Goal: Task Accomplishment & Management: Complete application form

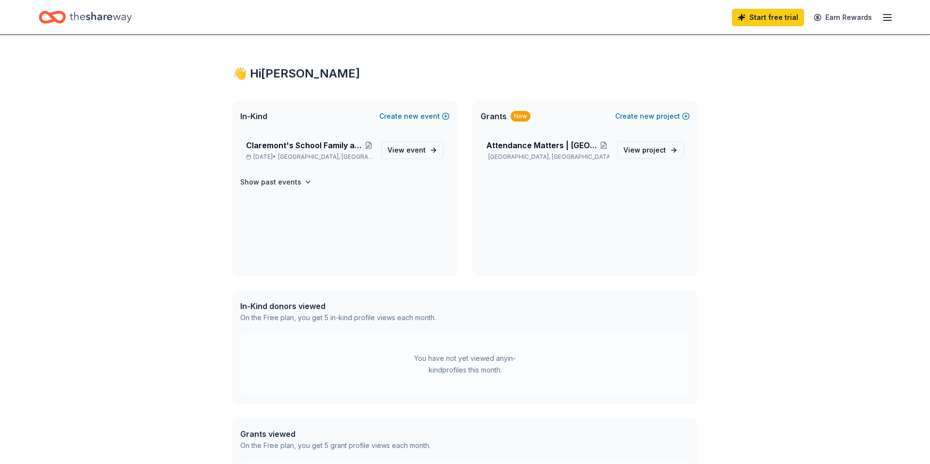
click at [393, 340] on div "You have not yet viewed any in-kind profiles this month." at bounding box center [465, 364] width 450 height 62
click at [303, 308] on div "In-Kind donors viewed" at bounding box center [338, 306] width 196 height 12
click at [414, 115] on span "new" at bounding box center [411, 116] width 15 height 12
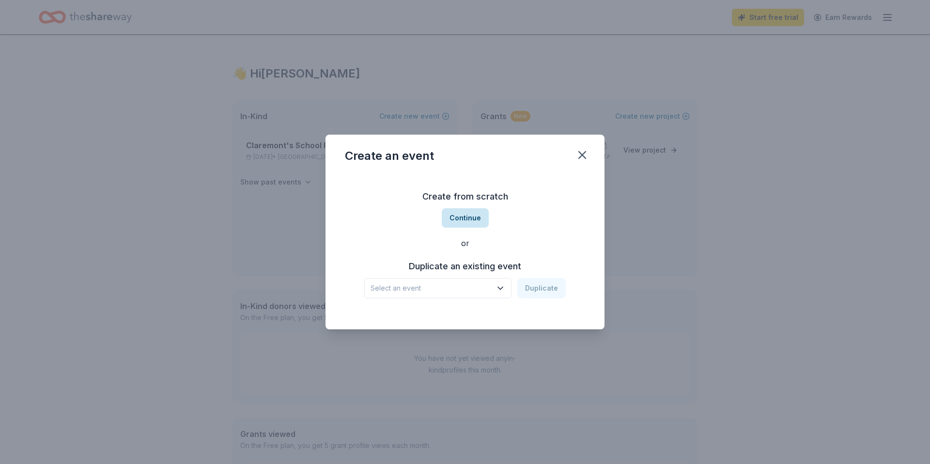
click at [475, 218] on button "Continue" at bounding box center [465, 217] width 47 height 19
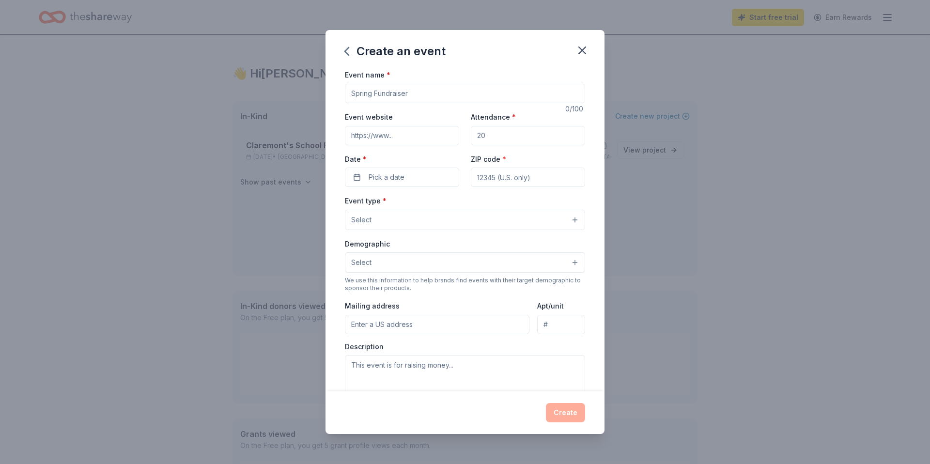
click at [383, 94] on input "Event name *" at bounding box center [465, 93] width 240 height 19
type input "Attendance Matters"
click at [504, 136] on input "Attendance *" at bounding box center [528, 135] width 114 height 19
click at [582, 46] on icon "button" at bounding box center [583, 51] width 14 height 14
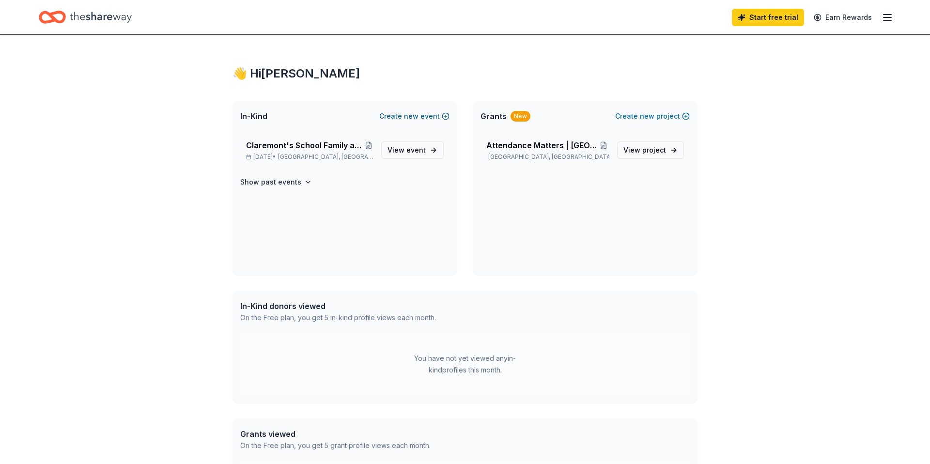
click at [427, 114] on button "Create new event" at bounding box center [414, 116] width 70 height 12
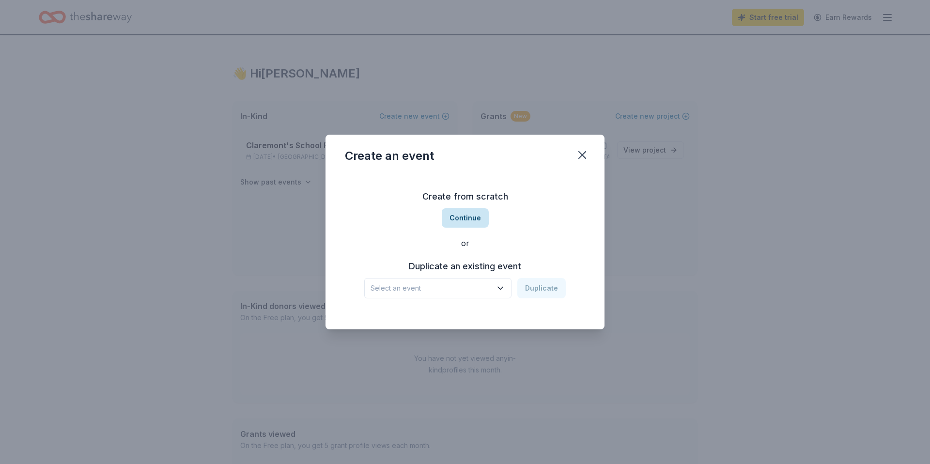
click at [457, 221] on button "Continue" at bounding box center [465, 217] width 47 height 19
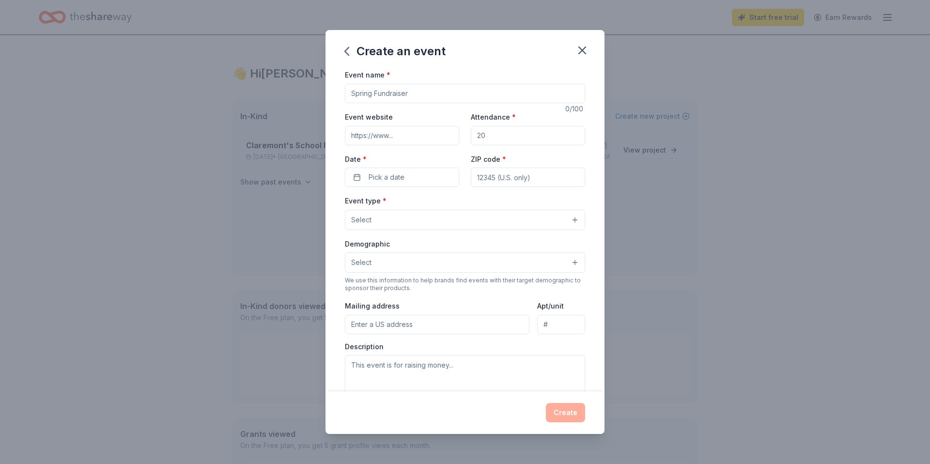
click at [367, 87] on input "Event name *" at bounding box center [465, 93] width 240 height 19
type input "Attendance Matters"
click at [369, 132] on input "Event website" at bounding box center [402, 135] width 114 height 19
type input "https://www.baltimorecityschools.org/o/bcps/page/307"
click at [499, 144] on input "Attendance *" at bounding box center [528, 135] width 114 height 19
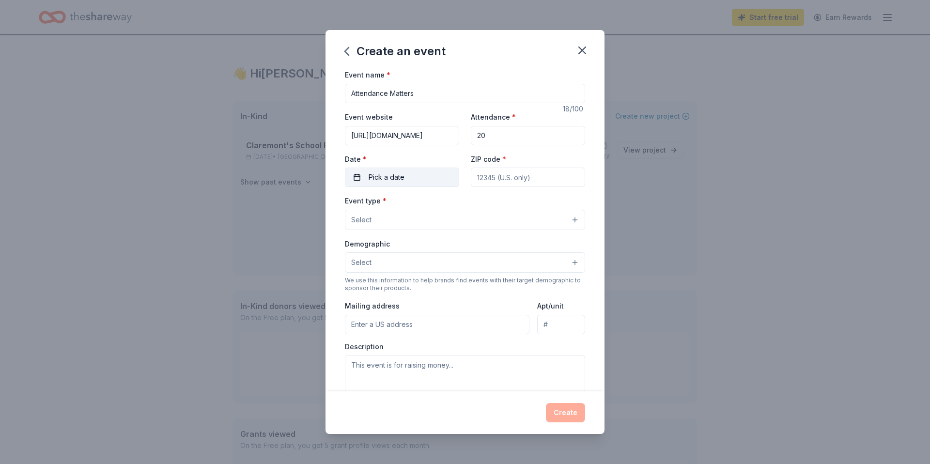
type input "20"
click at [405, 182] on button "Pick a date" at bounding box center [402, 177] width 114 height 19
click at [453, 207] on button "Go to next month" at bounding box center [455, 203] width 14 height 14
click at [368, 258] on button "6" at bounding box center [367, 260] width 17 height 17
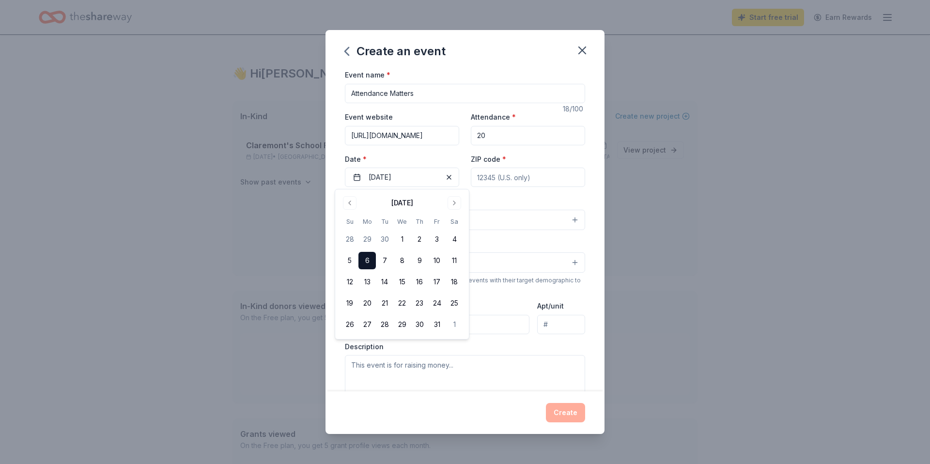
click at [498, 181] on input "ZIP code *" at bounding box center [528, 177] width 114 height 19
type input "21224"
type input "100 Kane Street"
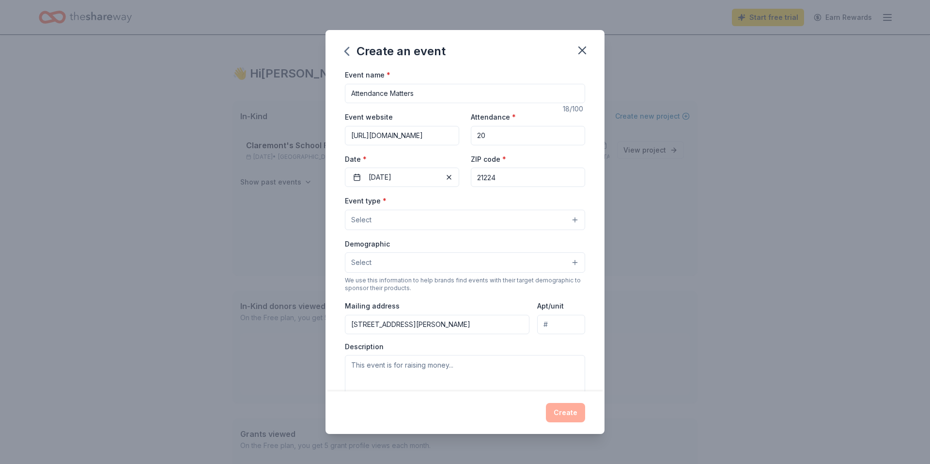
click at [470, 236] on div "Event type * Select Demographic Select We use this information to help brands f…" at bounding box center [465, 297] width 240 height 204
click at [468, 228] on button "Select" at bounding box center [465, 220] width 240 height 20
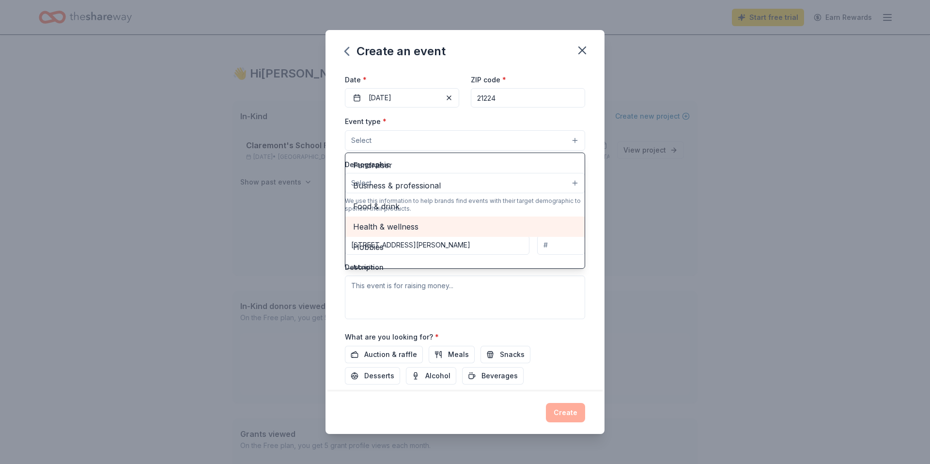
click at [399, 226] on span "Health & wellness" at bounding box center [465, 226] width 224 height 13
click at [502, 282] on div "Event type * Health & wellness Fundraiser Business & professional Food & drink …" at bounding box center [465, 217] width 240 height 205
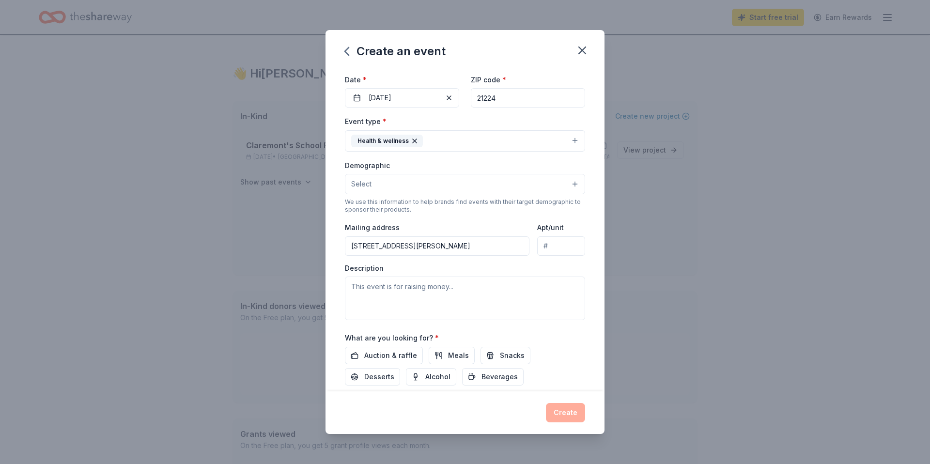
click at [439, 182] on button "Select" at bounding box center [465, 184] width 240 height 20
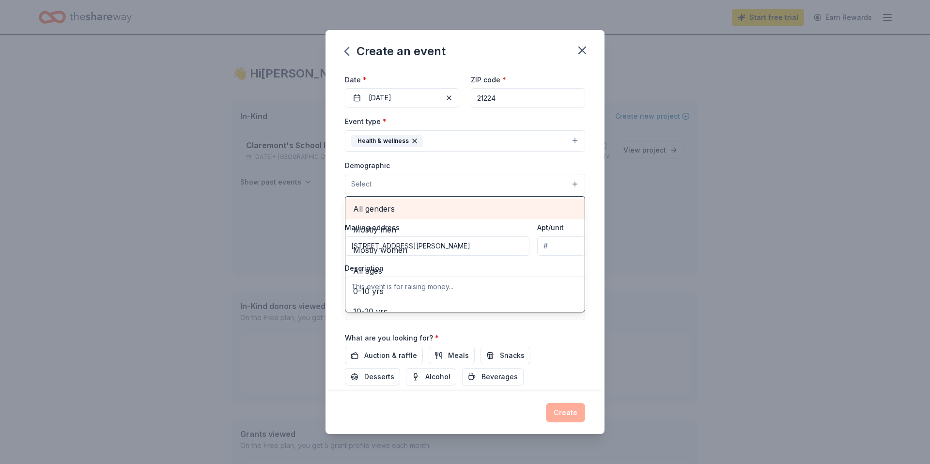
click at [428, 216] on div "All genders" at bounding box center [464, 209] width 239 height 20
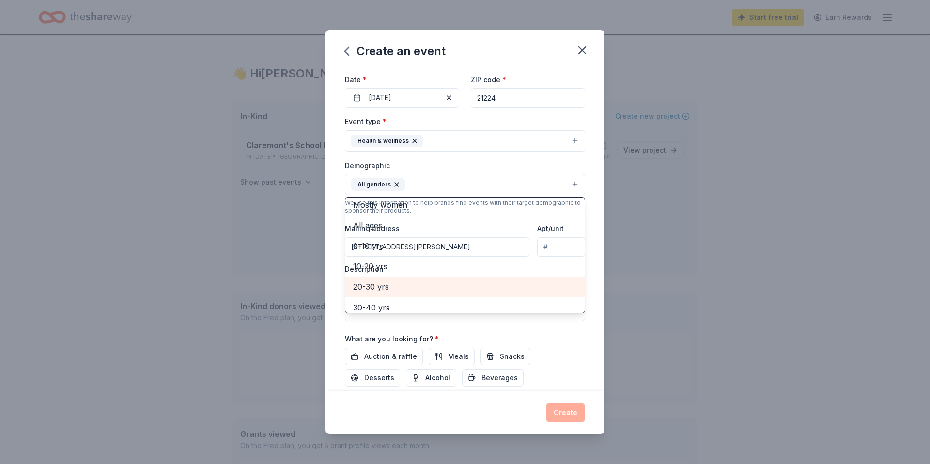
scroll to position [20, 0]
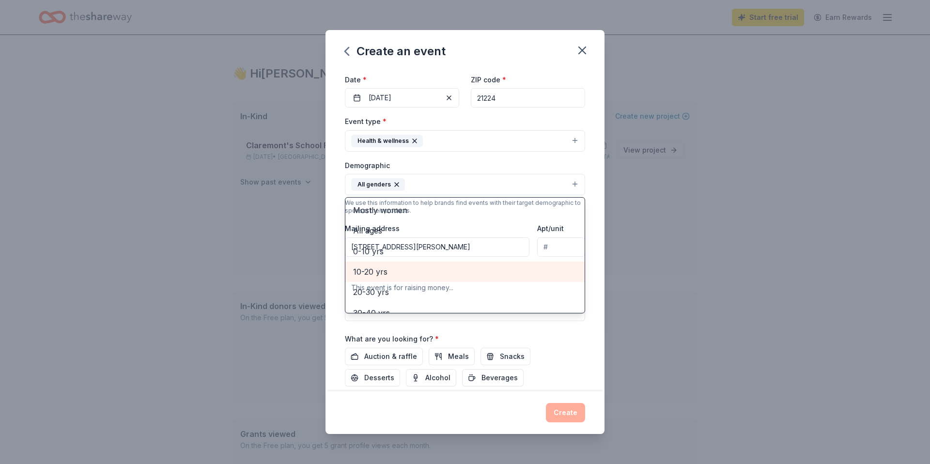
click at [434, 271] on span "10-20 yrs" at bounding box center [465, 271] width 224 height 13
click at [474, 169] on div "Demographic All genders 10-20 yrs Mostly men Mostly women All ages 0-10 yrs 20-…" at bounding box center [465, 177] width 240 height 36
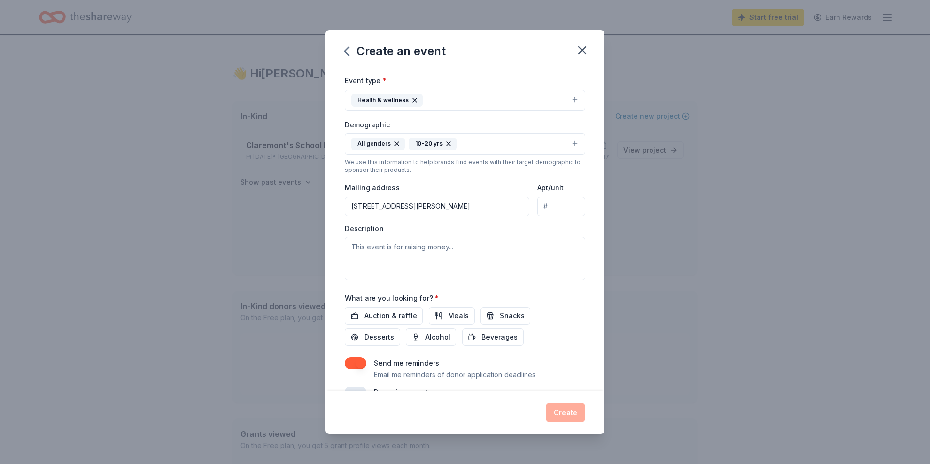
scroll to position [137, 0]
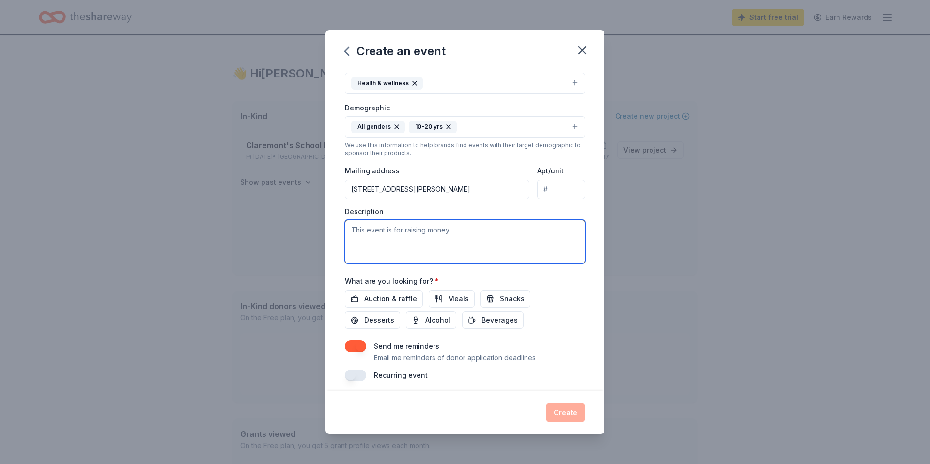
click at [499, 239] on textarea at bounding box center [465, 242] width 240 height 44
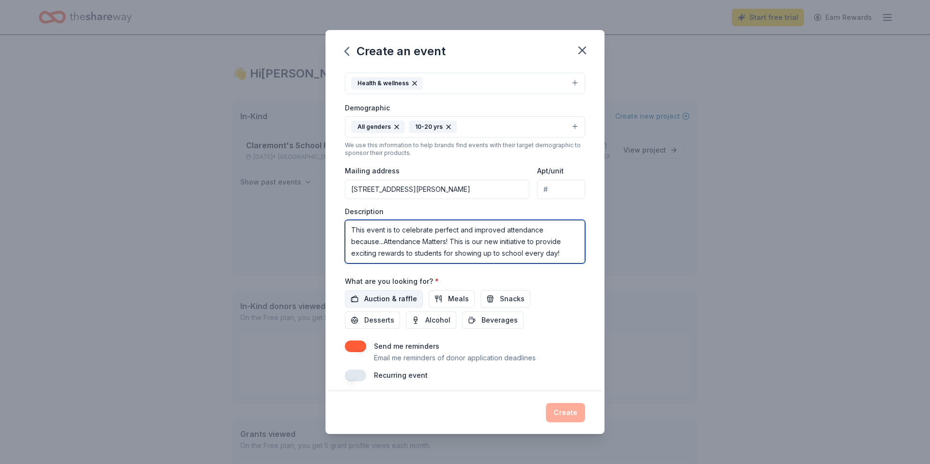
type textarea "This event is to celebrate perfect and improved attendance because...Attendance…"
click at [402, 300] on span "Auction & raffle" at bounding box center [390, 299] width 53 height 12
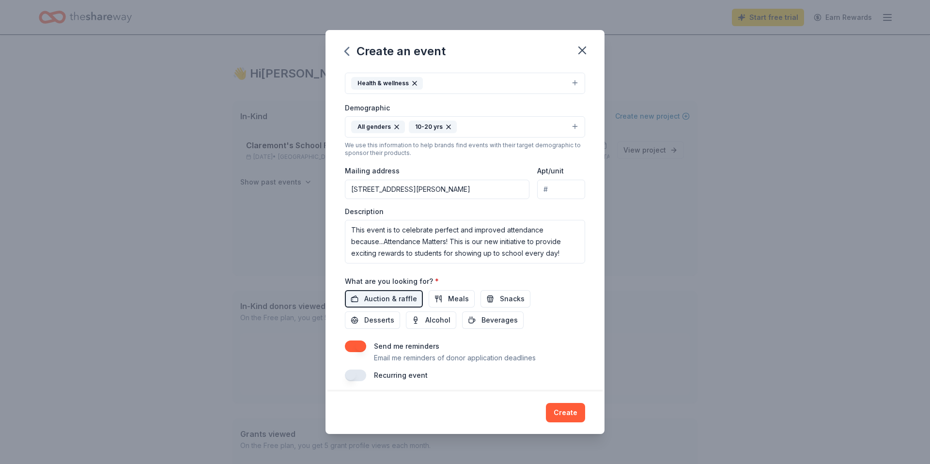
scroll to position [142, 0]
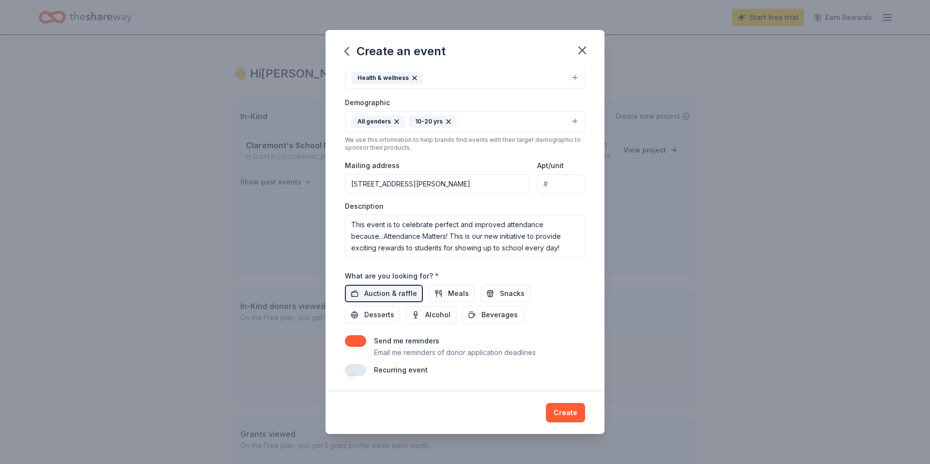
click at [357, 367] on button "button" at bounding box center [355, 370] width 21 height 12
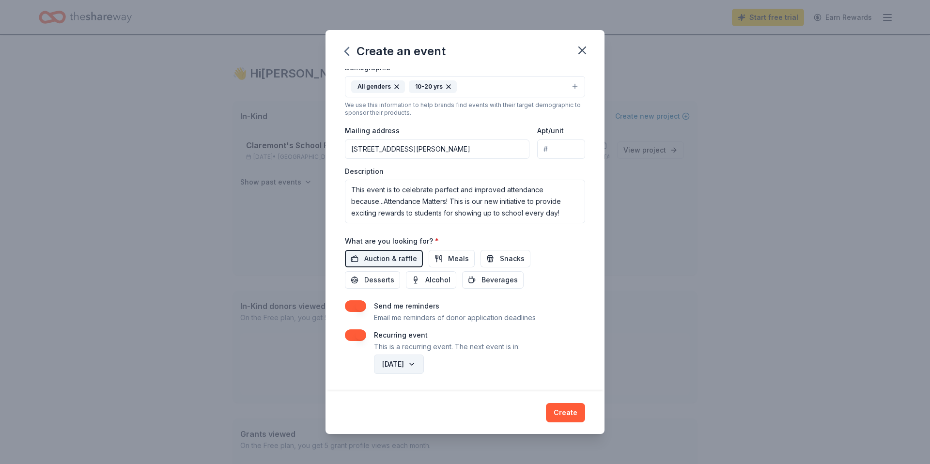
click at [424, 368] on button "October 2026" at bounding box center [399, 364] width 50 height 19
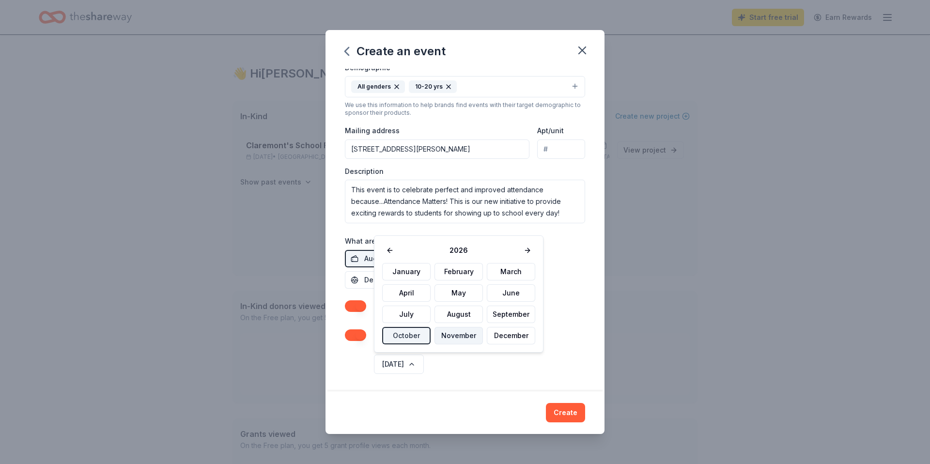
click at [454, 332] on button "November" at bounding box center [459, 335] width 48 height 17
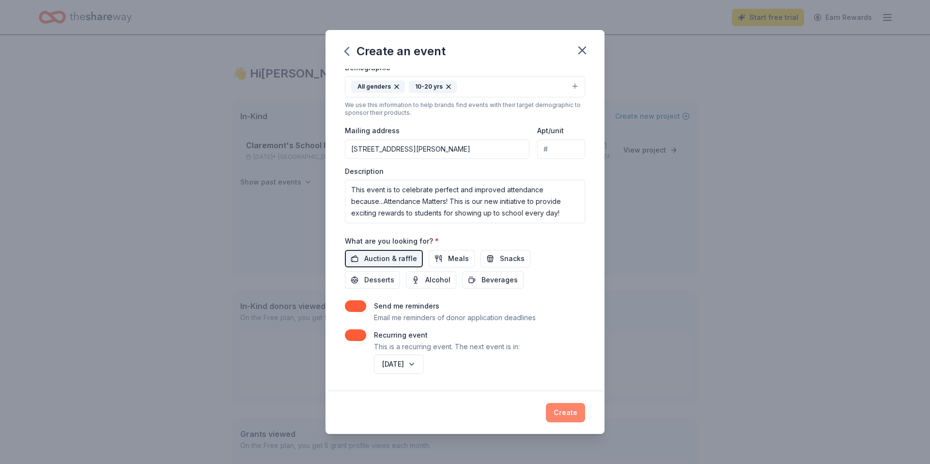
click at [573, 410] on button "Create" at bounding box center [565, 412] width 39 height 19
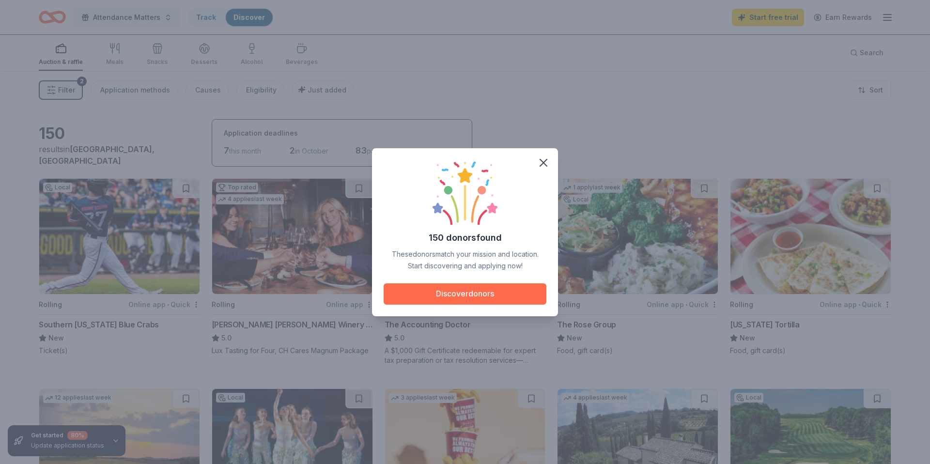
click at [445, 285] on button "Discover donors" at bounding box center [465, 293] width 163 height 21
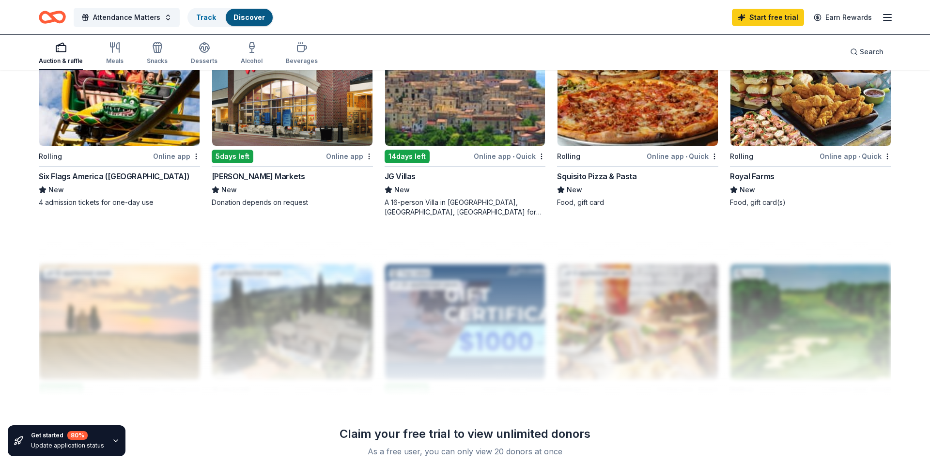
scroll to position [763, 0]
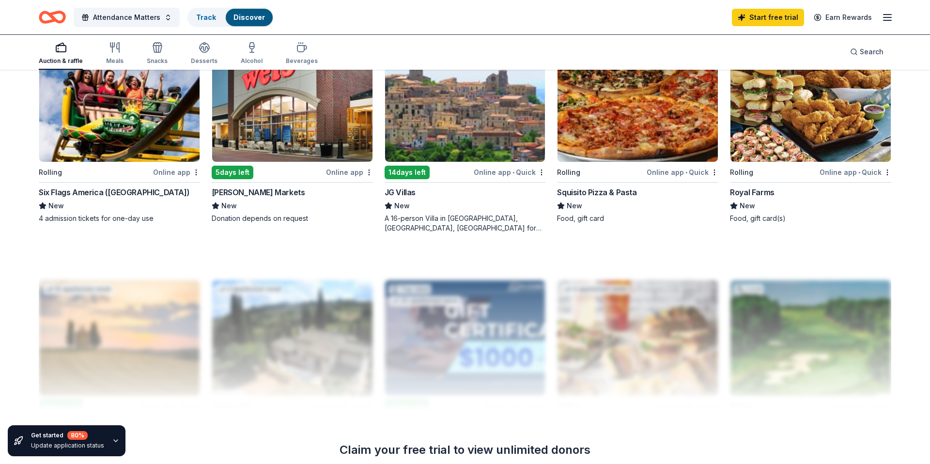
click at [766, 112] on img at bounding box center [811, 104] width 160 height 115
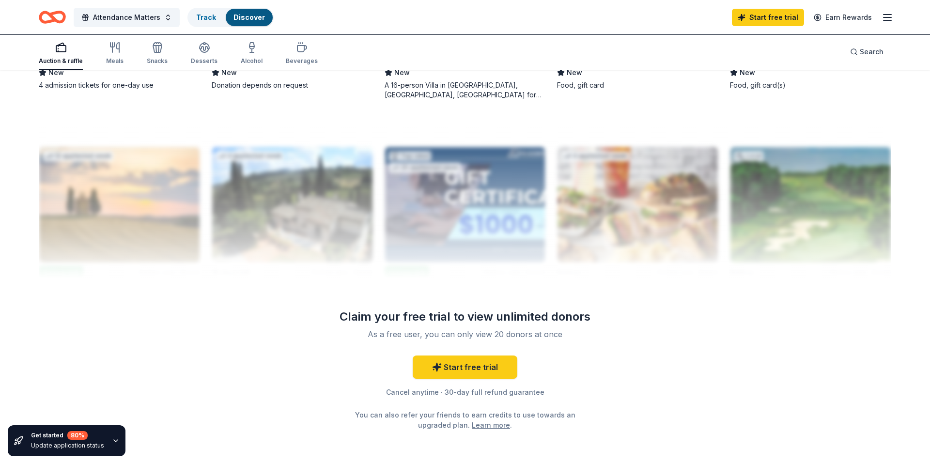
scroll to position [885, 0]
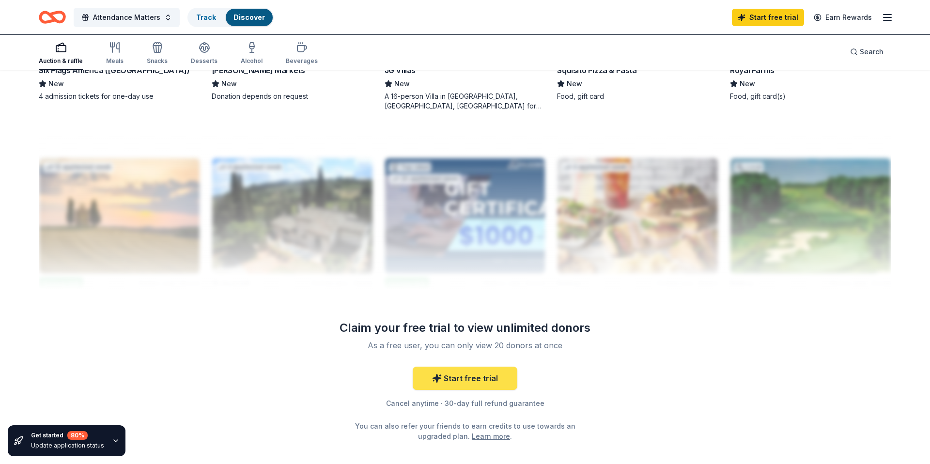
click at [485, 371] on link "Start free trial" at bounding box center [465, 378] width 105 height 23
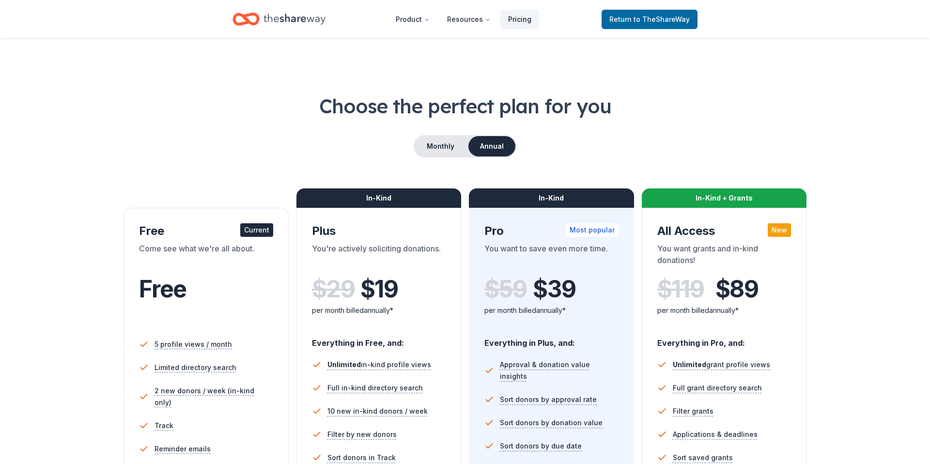
click at [529, 18] on link "Pricing" at bounding box center [519, 19] width 39 height 19
click at [453, 148] on button "Monthly" at bounding box center [441, 146] width 52 height 20
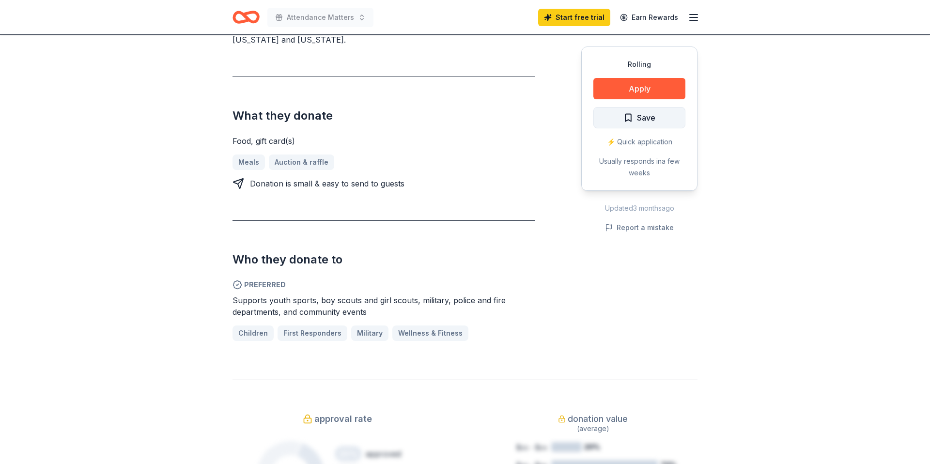
scroll to position [350, 0]
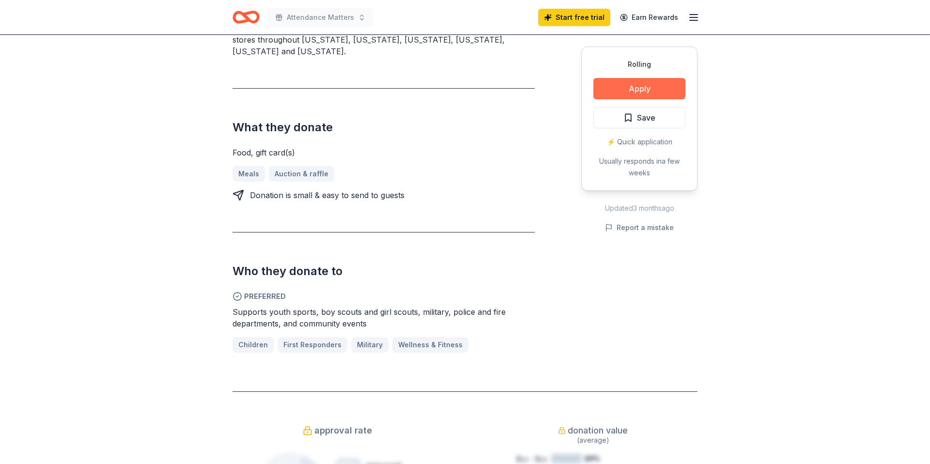
click at [647, 93] on button "Apply" at bounding box center [639, 88] width 92 height 21
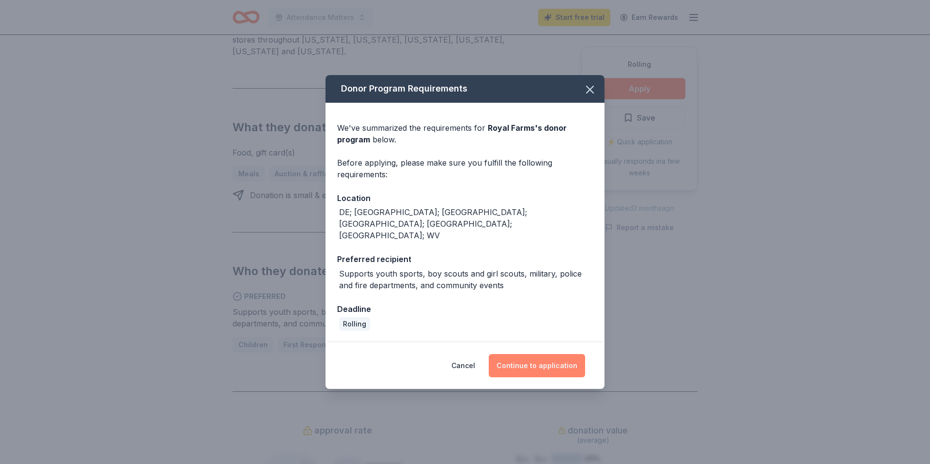
click at [561, 354] on button "Continue to application" at bounding box center [537, 365] width 96 height 23
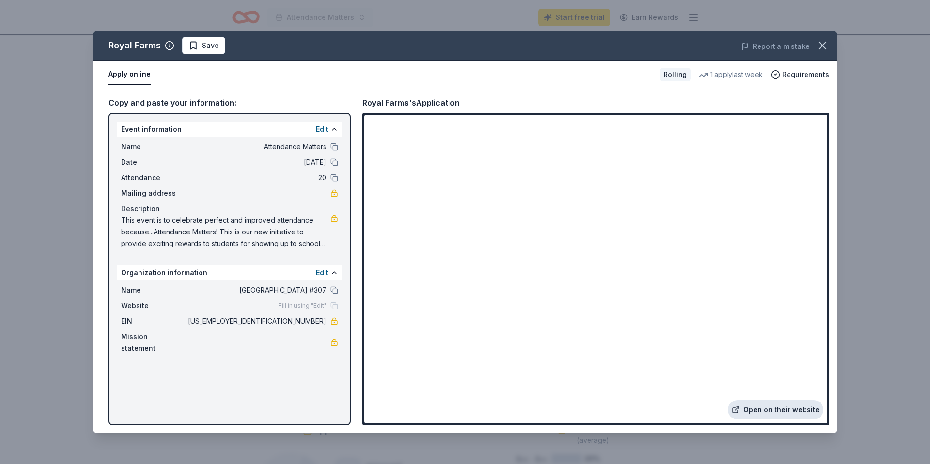
click at [771, 407] on link "Open on their website" at bounding box center [775, 409] width 95 height 19
click at [315, 322] on span "52-2064235" at bounding box center [256, 321] width 140 height 12
drag, startPoint x: 325, startPoint y: 321, endPoint x: 289, endPoint y: 320, distance: 35.9
click at [290, 320] on span "52-2064235" at bounding box center [256, 321] width 140 height 12
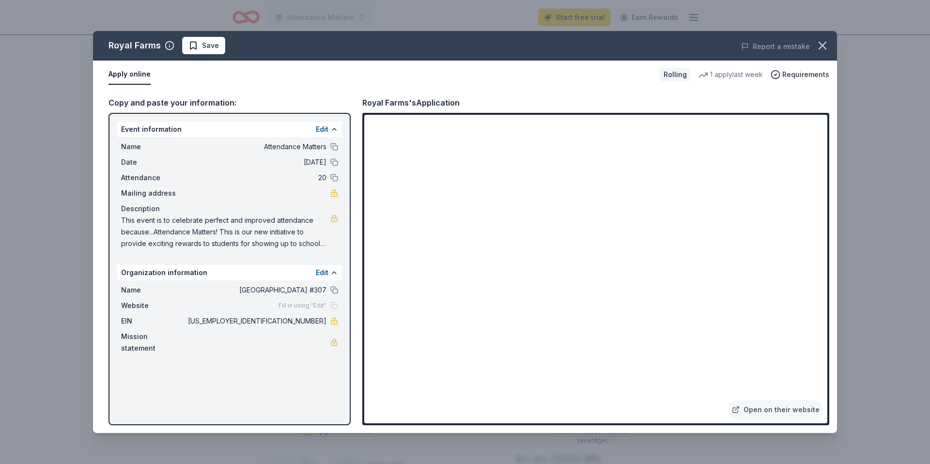
drag, startPoint x: 289, startPoint y: 320, endPoint x: 316, endPoint y: 326, distance: 27.6
click at [316, 326] on span "52-2064235" at bounding box center [256, 321] width 140 height 12
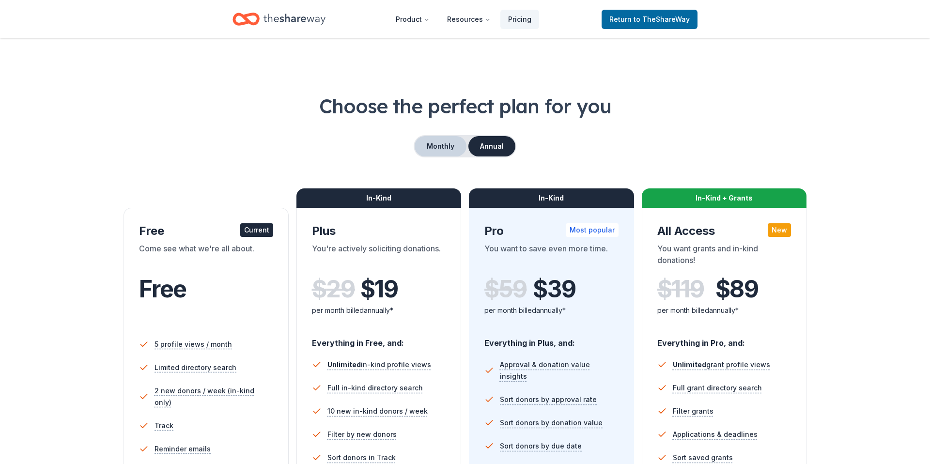
click at [437, 139] on button "Monthly" at bounding box center [441, 146] width 52 height 20
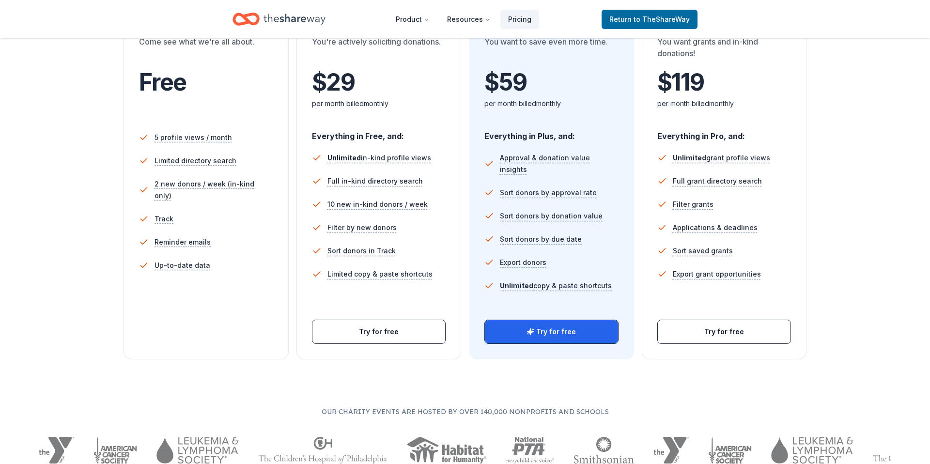
scroll to position [210, 0]
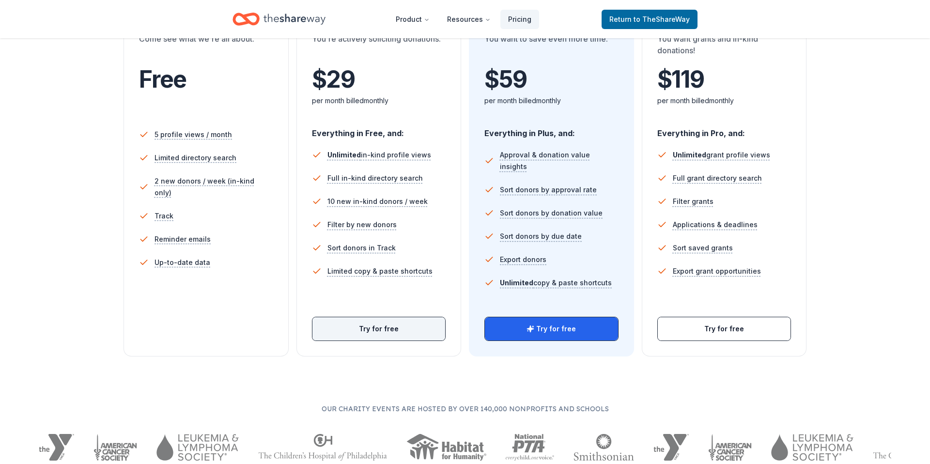
click at [408, 328] on button "Try for free" at bounding box center [378, 328] width 133 height 23
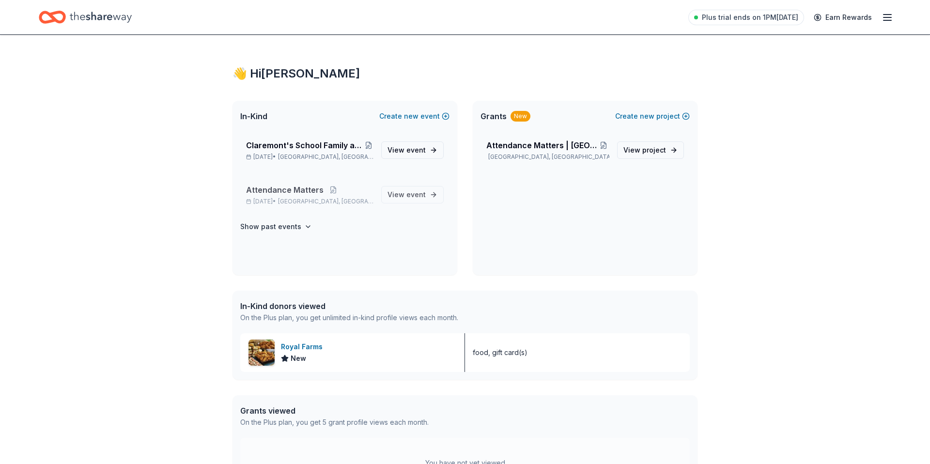
click at [307, 189] on span "Attendance Matters" at bounding box center [285, 190] width 78 height 12
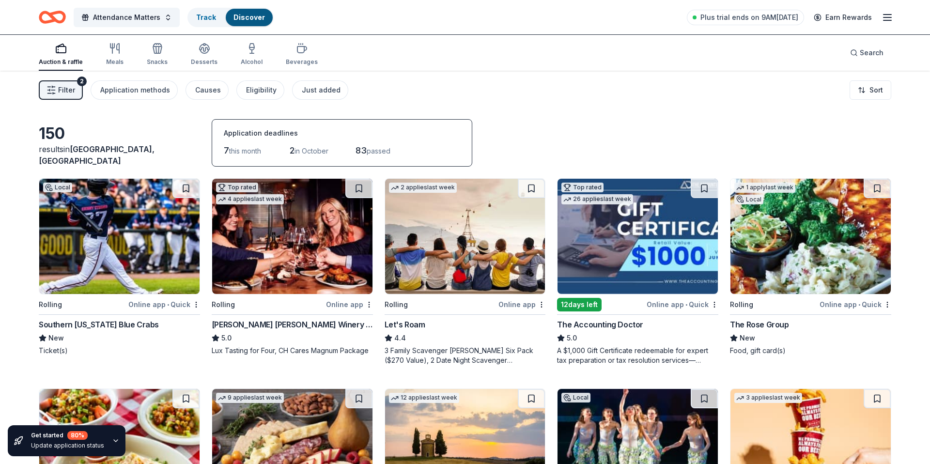
click at [67, 94] on span "Filter" at bounding box center [66, 90] width 17 height 12
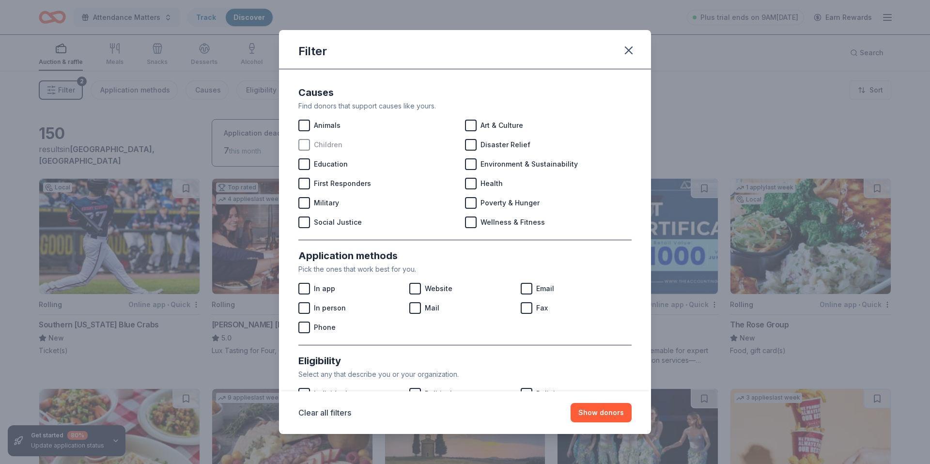
click at [305, 146] on div at bounding box center [304, 145] width 12 height 12
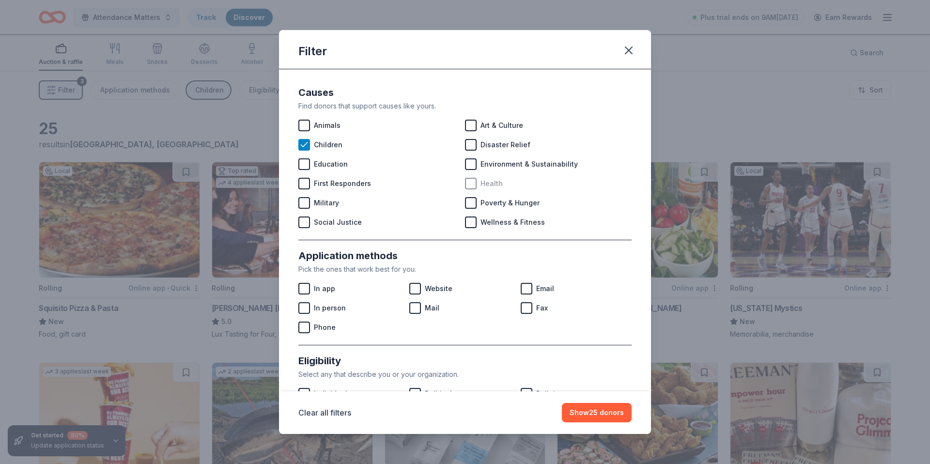
click at [469, 187] on div at bounding box center [471, 184] width 12 height 12
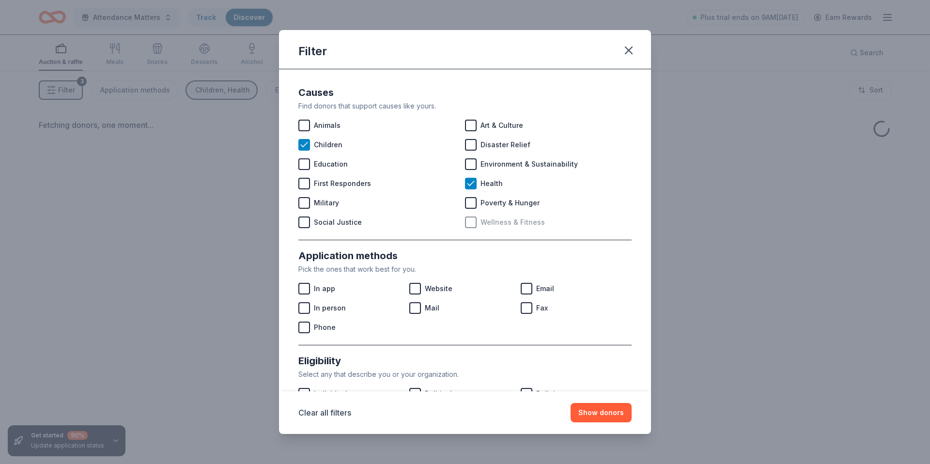
click at [471, 222] on div at bounding box center [471, 223] width 12 height 12
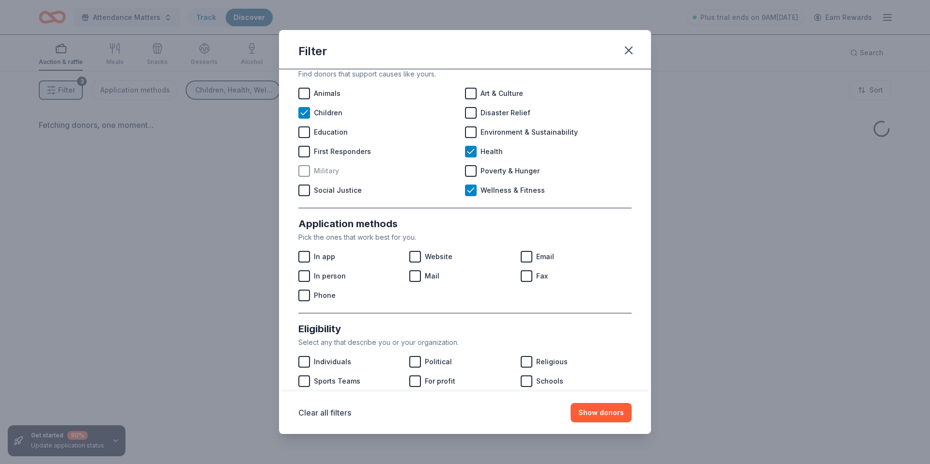
scroll to position [14, 0]
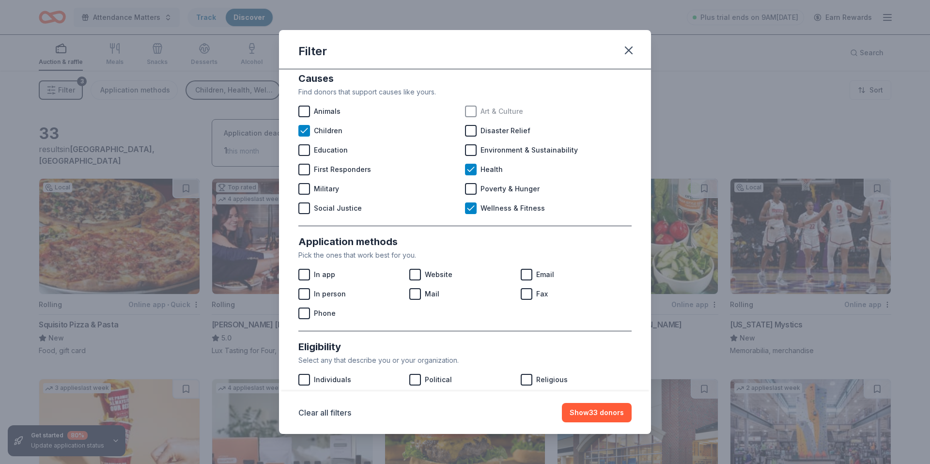
click at [473, 111] on div at bounding box center [471, 112] width 12 height 12
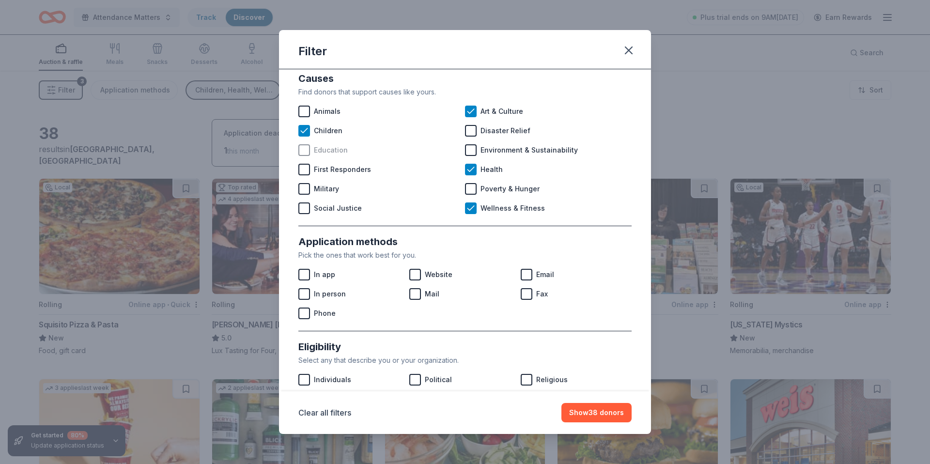
click at [300, 151] on div at bounding box center [304, 150] width 12 height 12
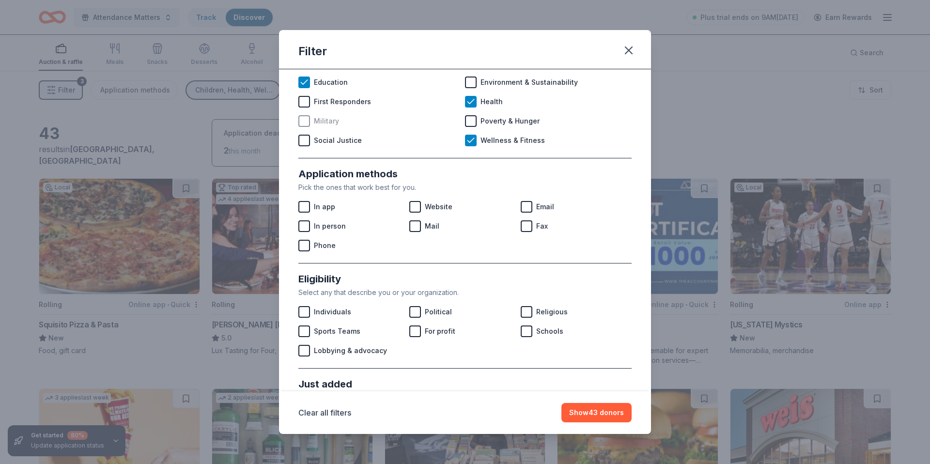
scroll to position [83, 0]
click at [419, 203] on div at bounding box center [415, 206] width 12 height 12
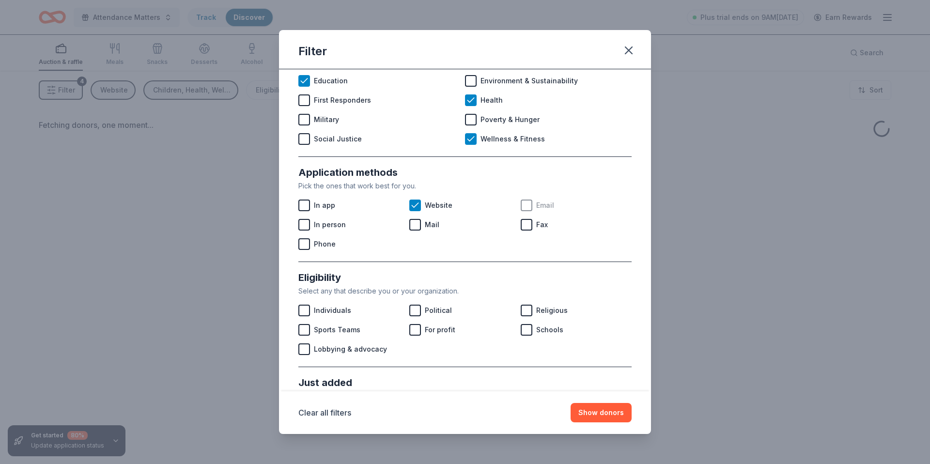
click at [525, 207] on div at bounding box center [527, 206] width 12 height 12
click at [312, 242] on div "Phone" at bounding box center [353, 243] width 111 height 19
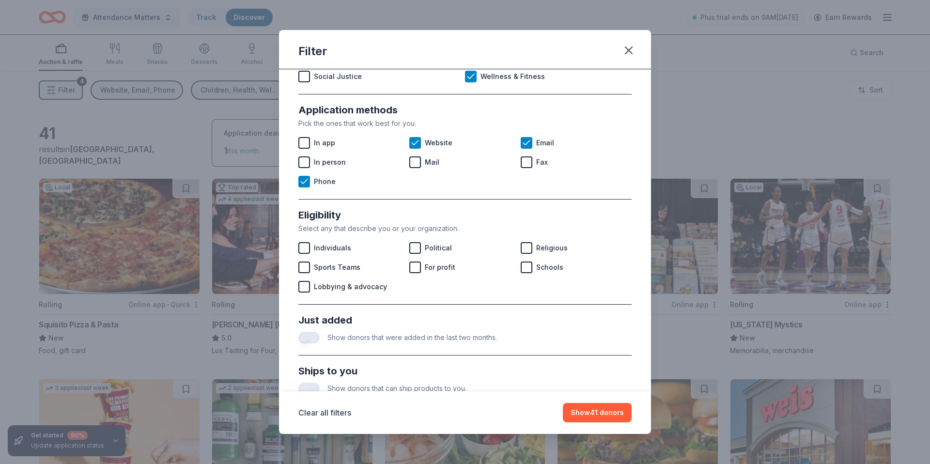
scroll to position [181, 0]
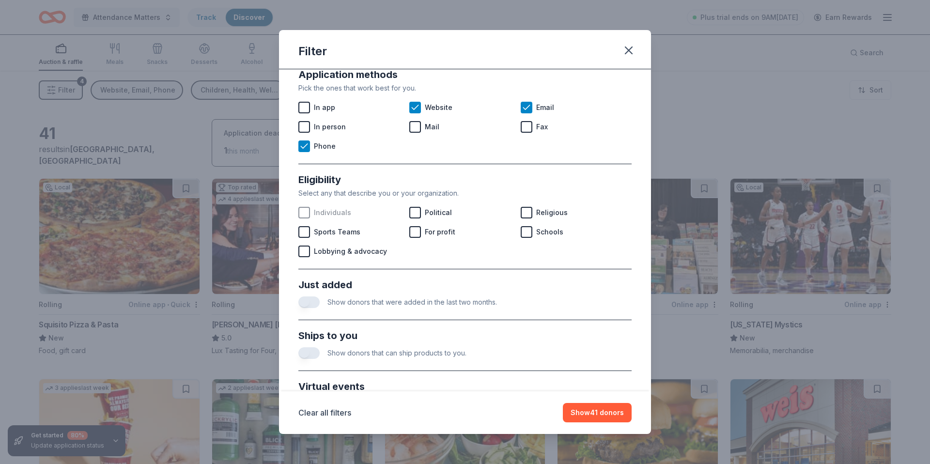
click at [310, 211] on div at bounding box center [304, 213] width 12 height 12
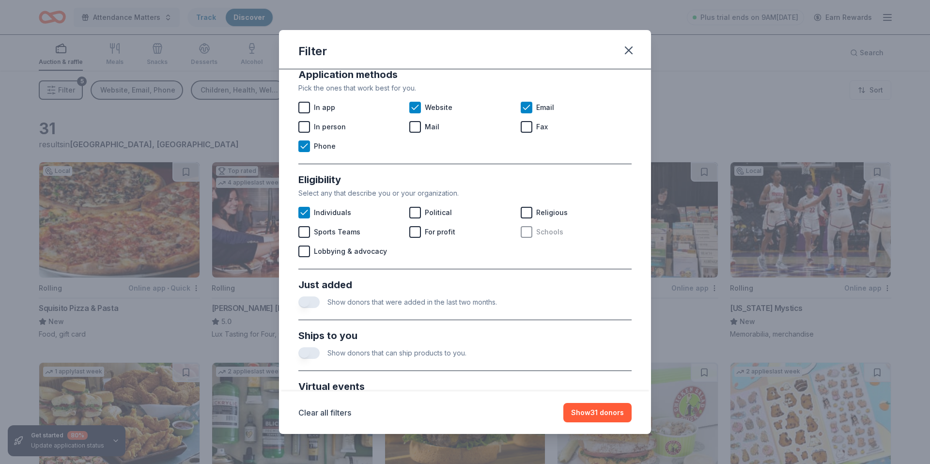
click at [527, 234] on div at bounding box center [527, 232] width 12 height 12
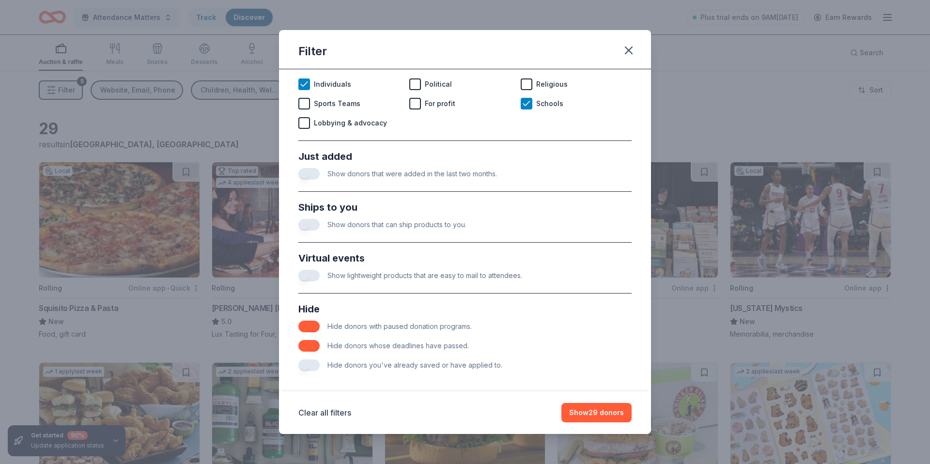
scroll to position [316, 0]
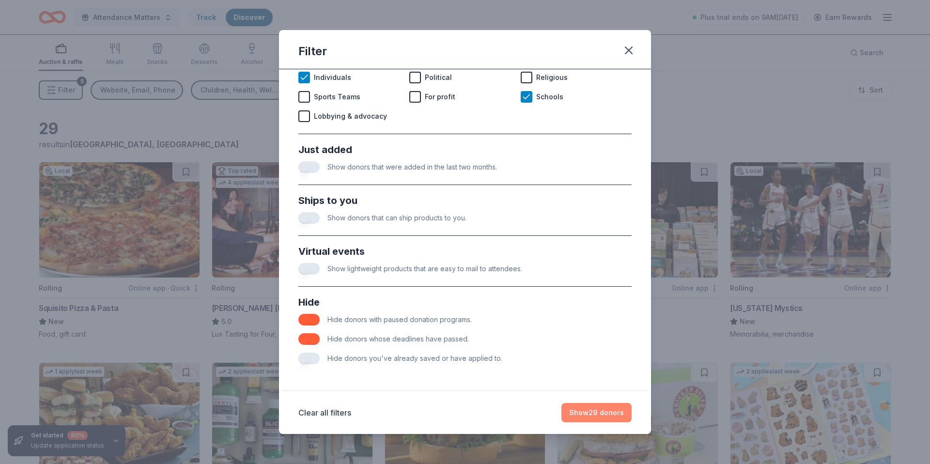
click at [593, 415] on button "Show 29 donors" at bounding box center [597, 412] width 70 height 19
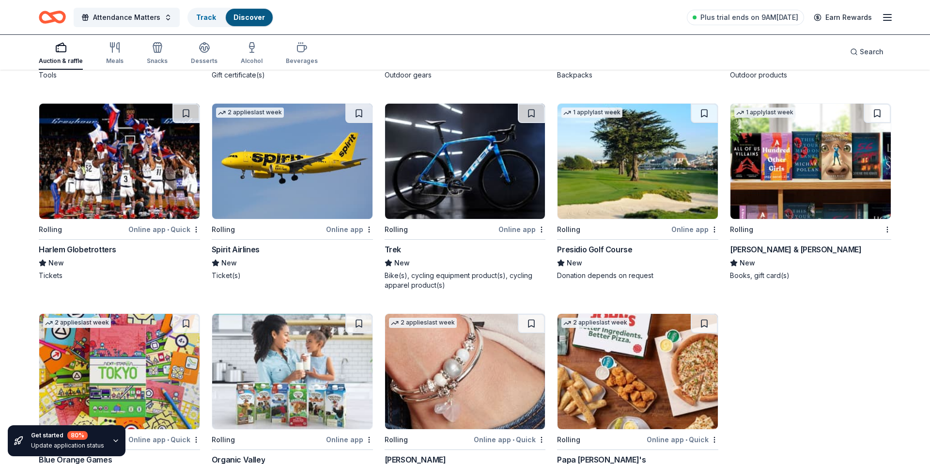
scroll to position [936, 0]
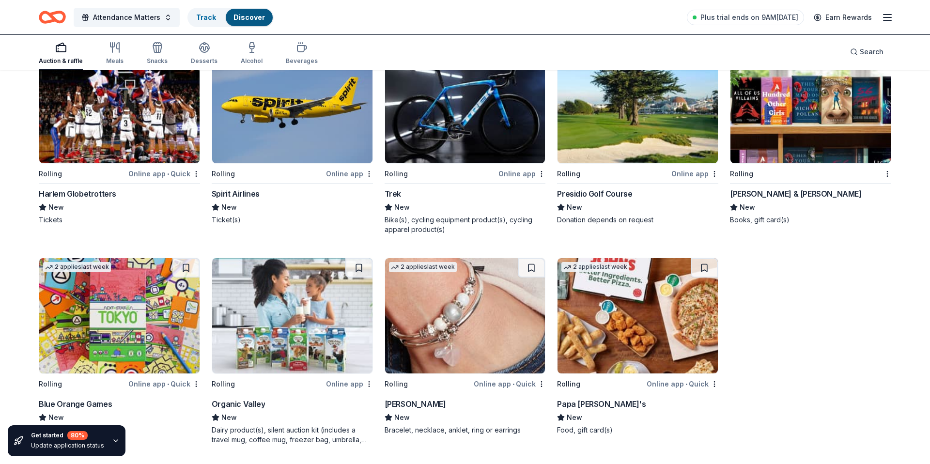
click at [648, 340] on img at bounding box center [638, 315] width 160 height 115
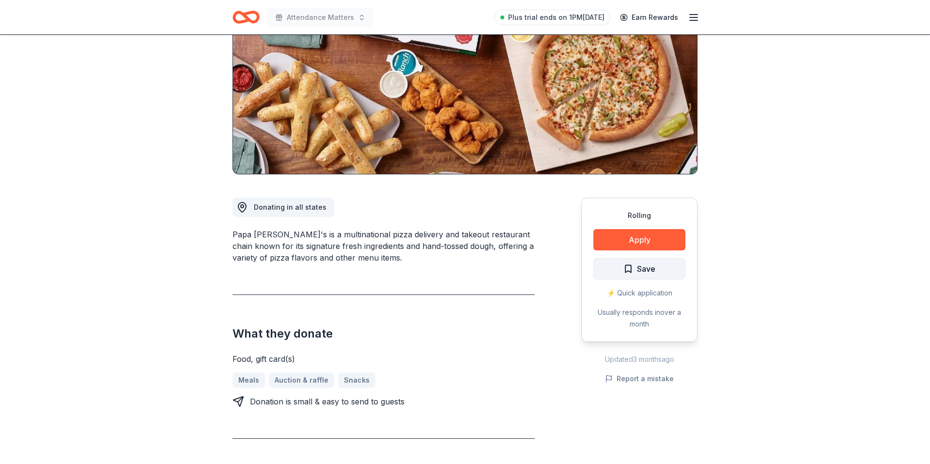
scroll to position [121, 0]
click at [613, 239] on button "Apply" at bounding box center [639, 239] width 92 height 21
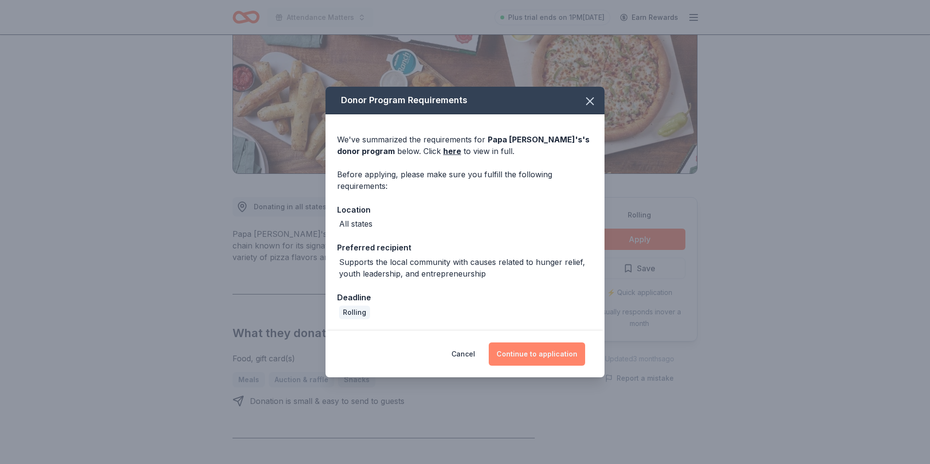
click at [539, 350] on button "Continue to application" at bounding box center [537, 354] width 96 height 23
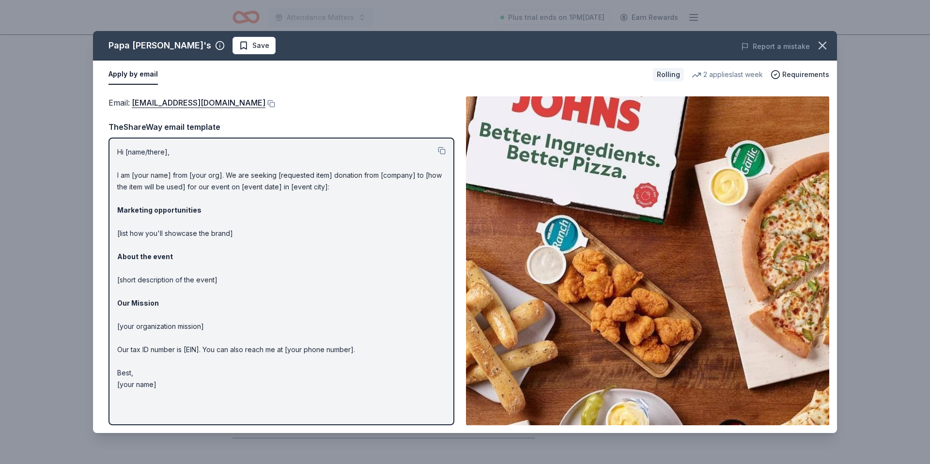
click at [210, 235] on p "Hi [name/there], I am [your name] from [your org]. We are seeking [requested it…" at bounding box center [281, 268] width 328 height 244
drag, startPoint x: 160, startPoint y: 386, endPoint x: 113, endPoint y: 349, distance: 60.0
click at [113, 349] on div "Hi [name/there], I am [your name] from [your org]. We are seeking [requested it…" at bounding box center [282, 282] width 346 height 288
click at [265, 106] on button at bounding box center [270, 104] width 10 height 8
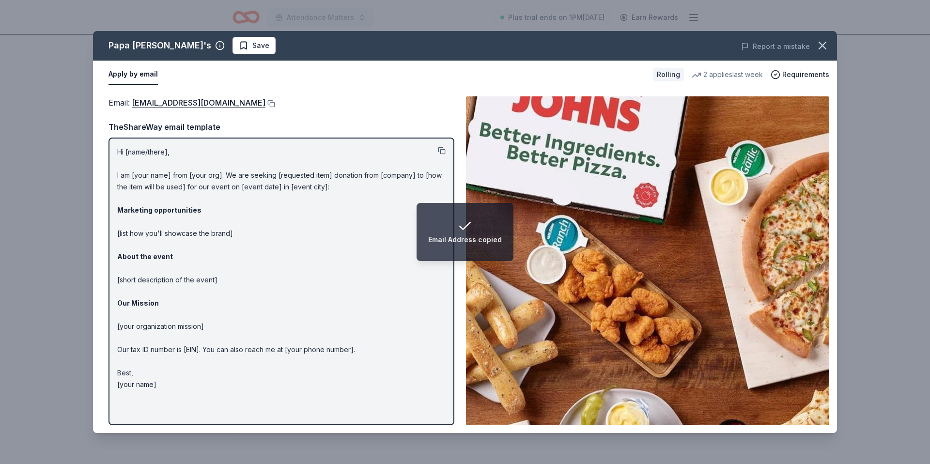
click at [439, 149] on button at bounding box center [442, 151] width 8 height 8
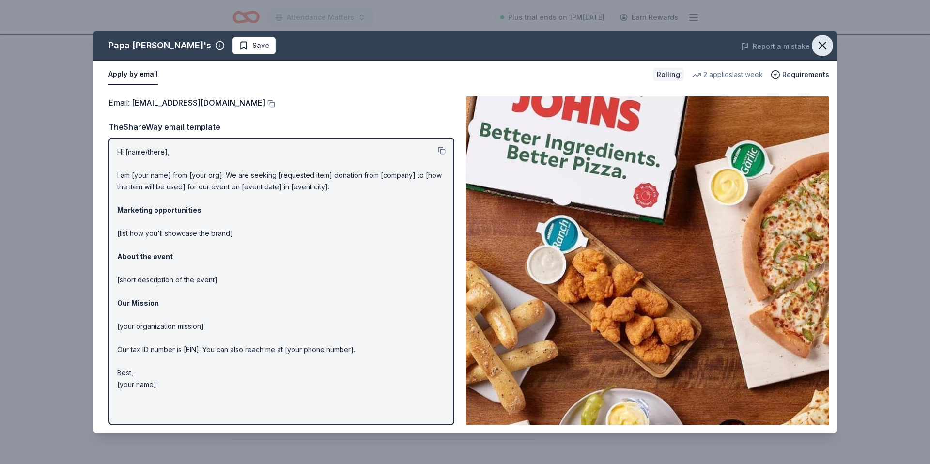
click at [819, 43] on icon "button" at bounding box center [823, 46] width 14 height 14
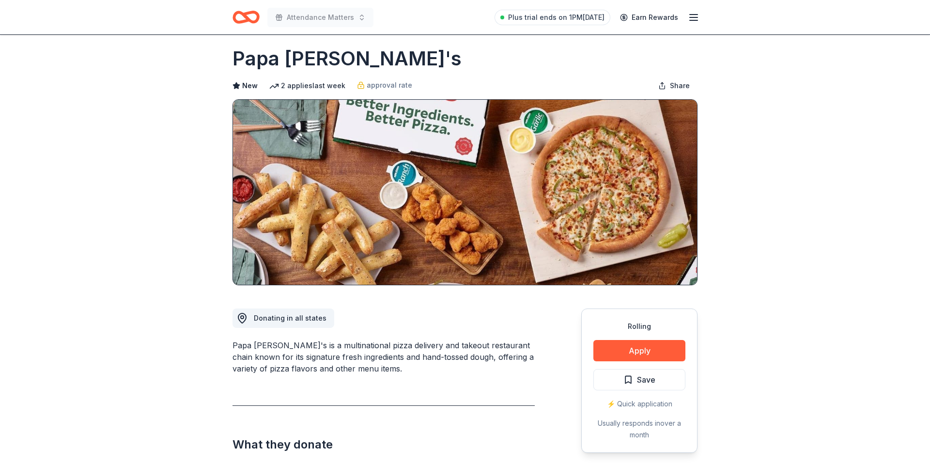
scroll to position [0, 0]
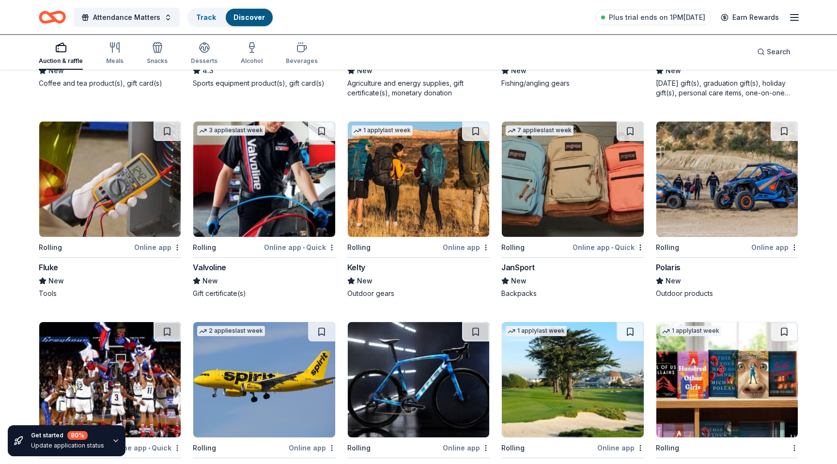
scroll to position [671, 0]
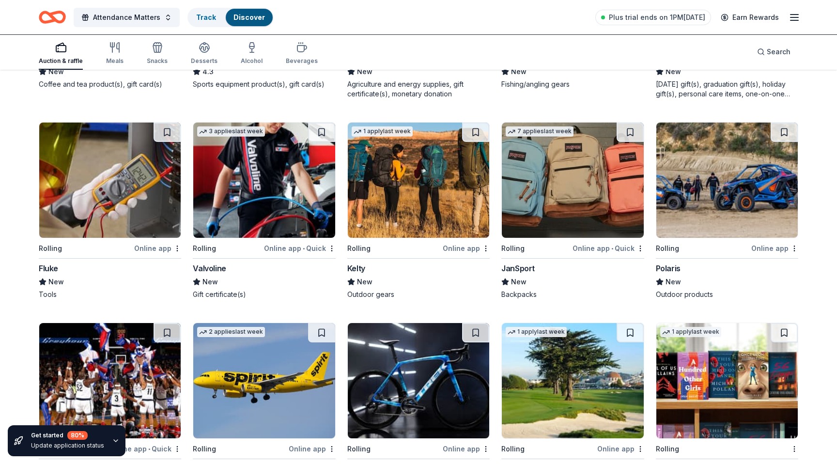
click at [262, 376] on img at bounding box center [263, 380] width 141 height 115
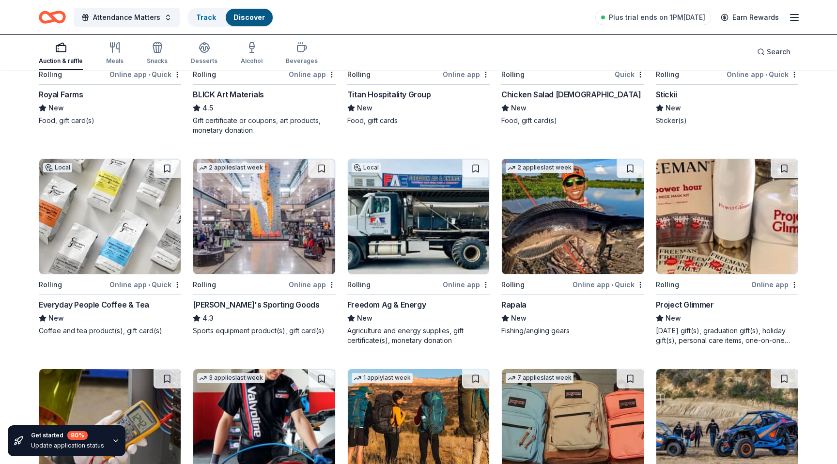
scroll to position [423, 0]
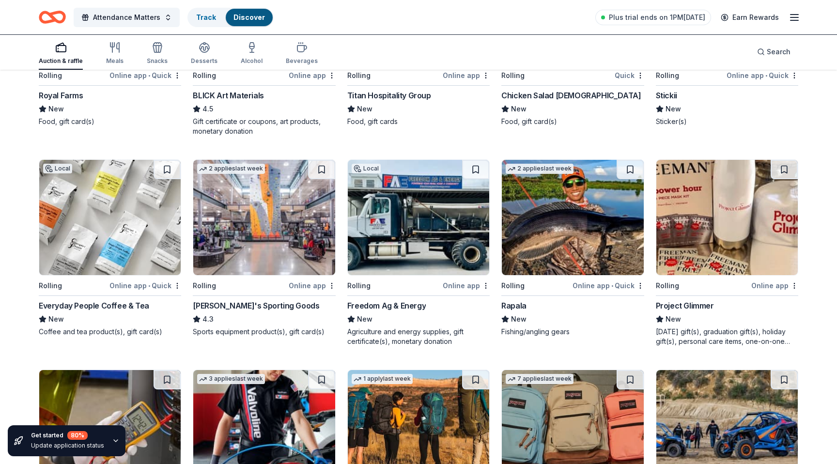
click at [126, 246] on img at bounding box center [109, 217] width 141 height 115
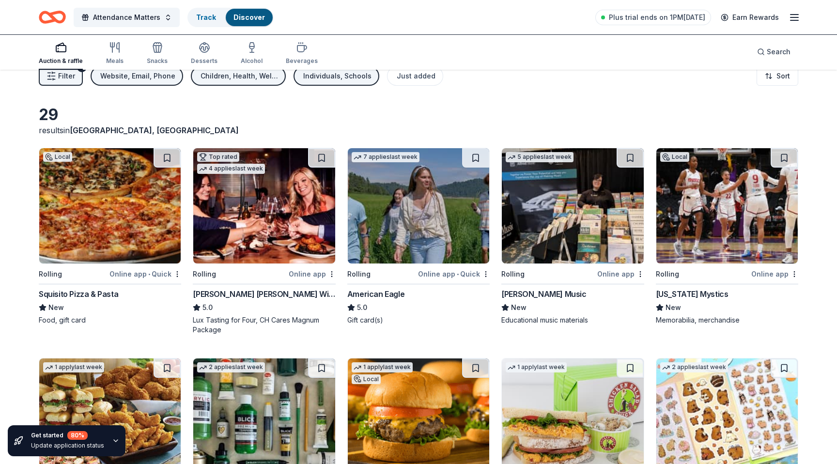
scroll to position [0, 0]
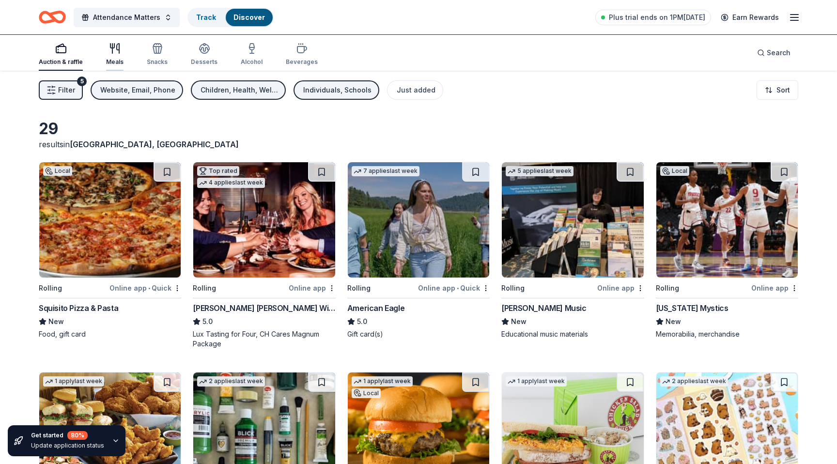
click at [119, 53] on icon "button" at bounding box center [115, 49] width 12 height 12
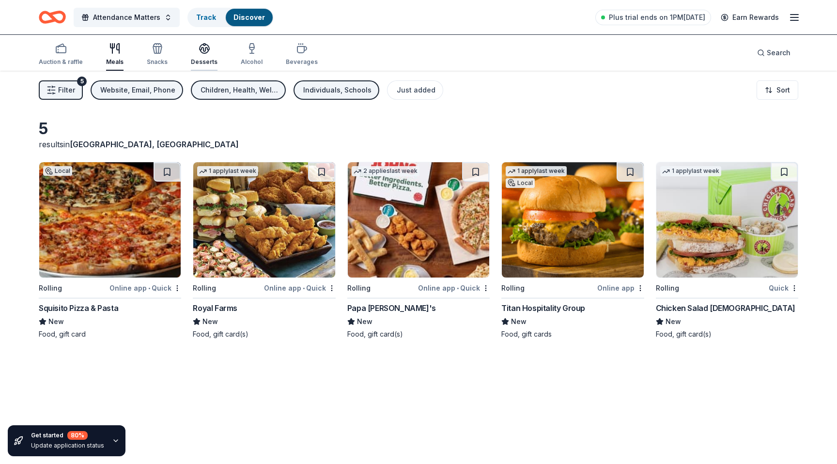
click at [203, 56] on div "Desserts" at bounding box center [204, 54] width 27 height 23
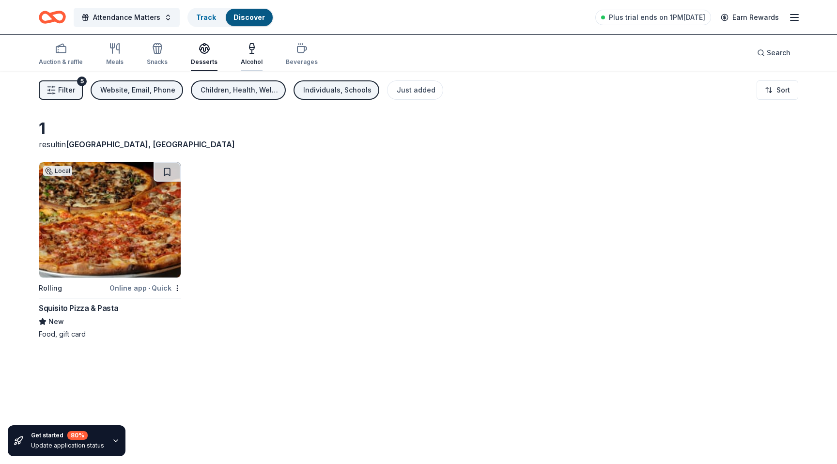
click at [246, 54] on div "Alcohol" at bounding box center [252, 54] width 22 height 23
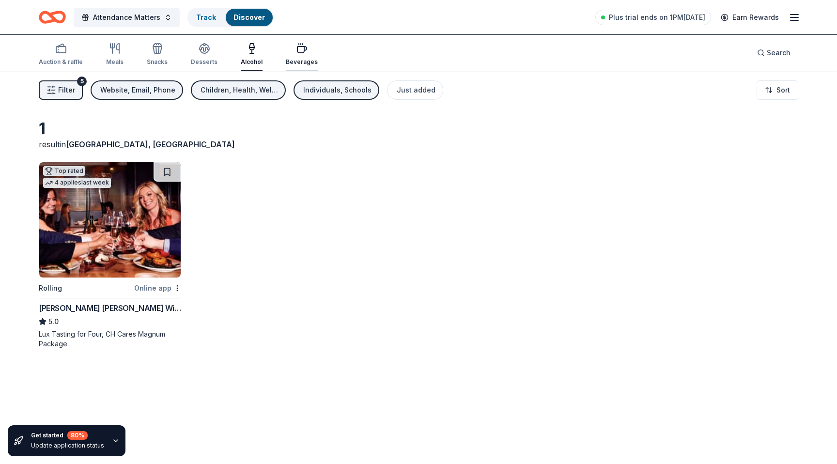
click at [290, 59] on div "Beverages" at bounding box center [302, 62] width 32 height 8
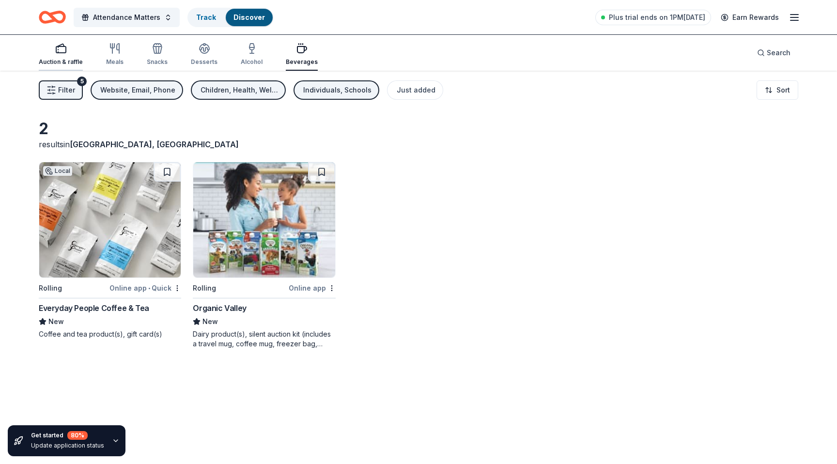
click at [64, 54] on div "Auction & raffle" at bounding box center [61, 54] width 44 height 23
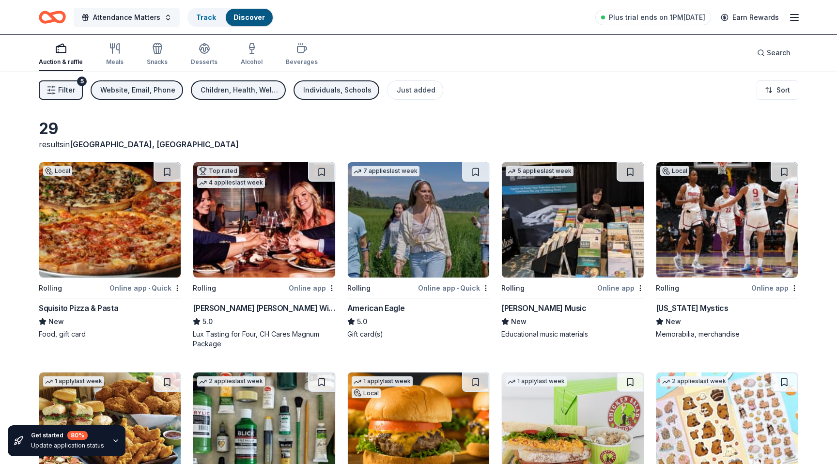
click at [149, 17] on span "Attendance Matters" at bounding box center [126, 18] width 67 height 12
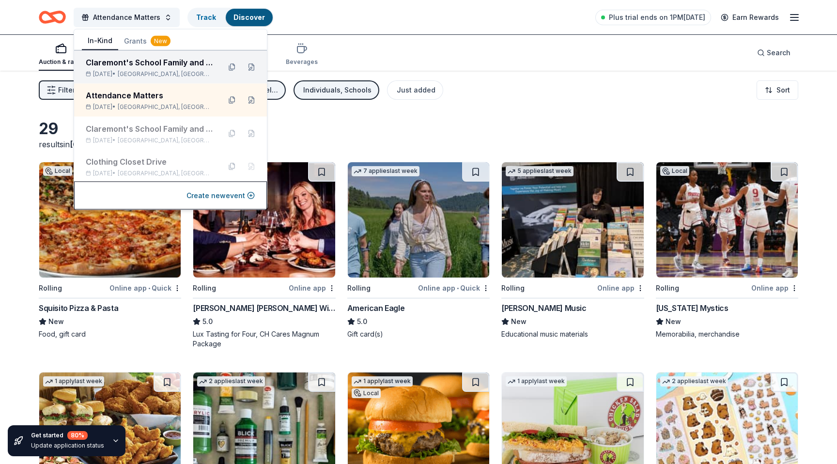
click at [149, 56] on div "Claremont's School Family and Community Council Meeting Oct 29, 2025 • Baltimor…" at bounding box center [170, 67] width 193 height 33
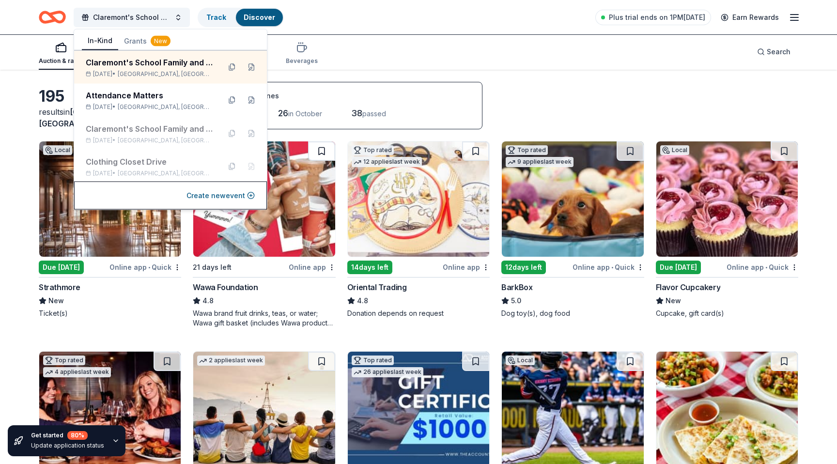
scroll to position [79, 0]
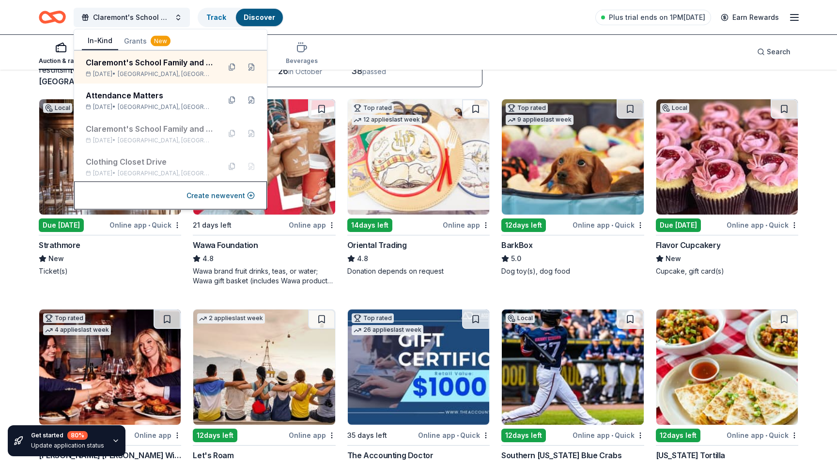
click at [385, 152] on img at bounding box center [418, 156] width 141 height 115
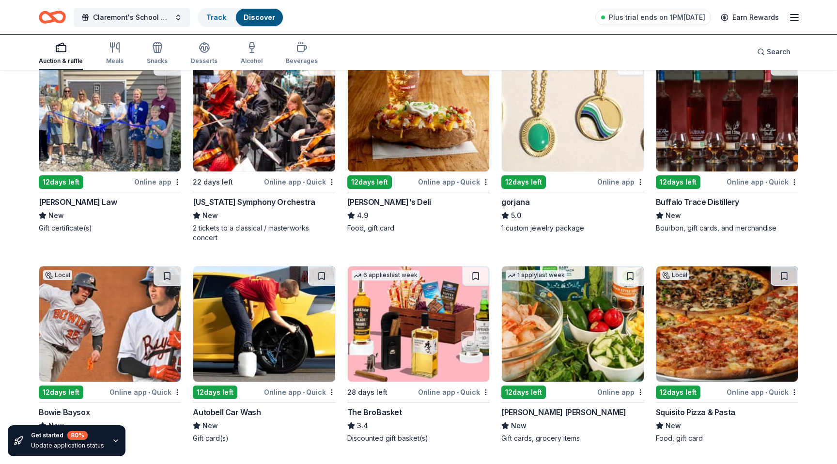
scroll to position [1527, 0]
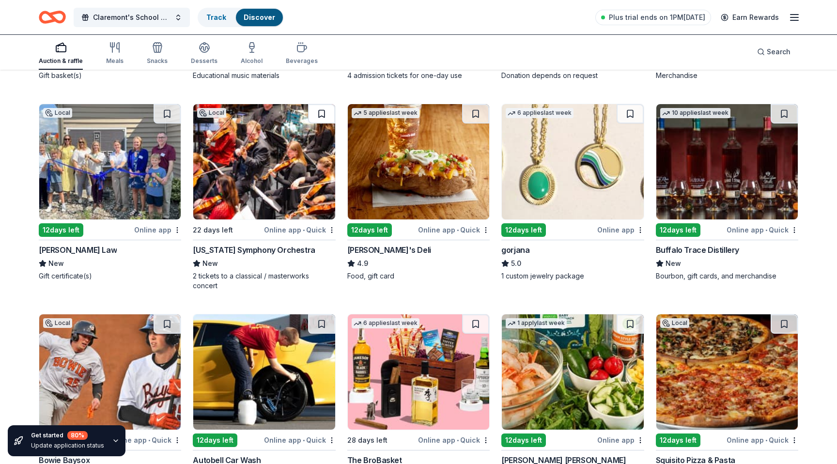
click at [324, 114] on button at bounding box center [321, 113] width 27 height 19
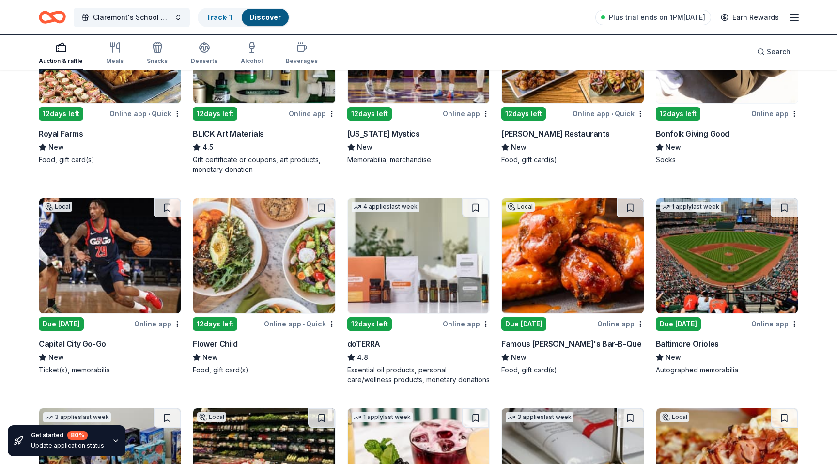
scroll to position [2127, 0]
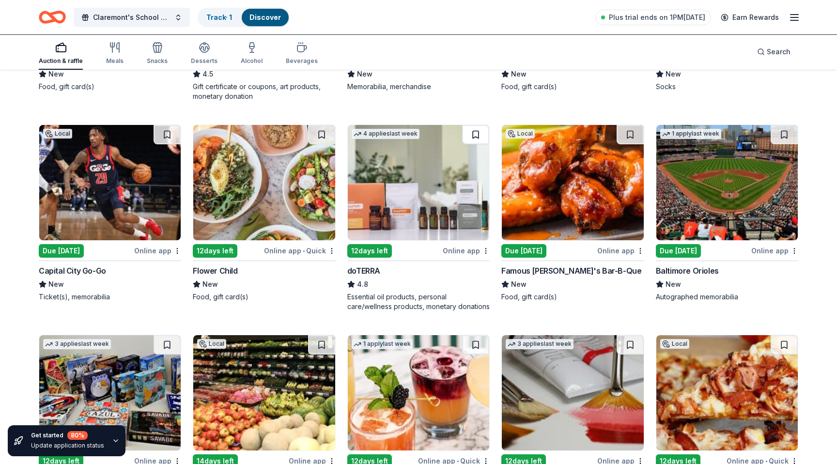
click at [475, 134] on button at bounding box center [475, 134] width 27 height 19
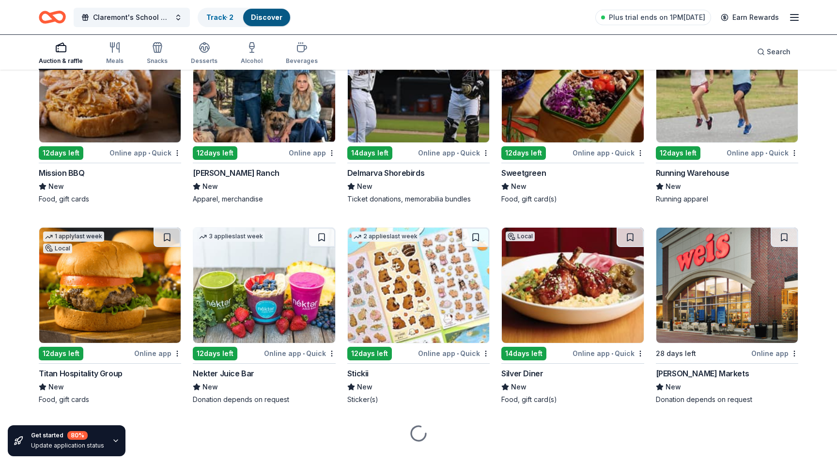
scroll to position [2664, 0]
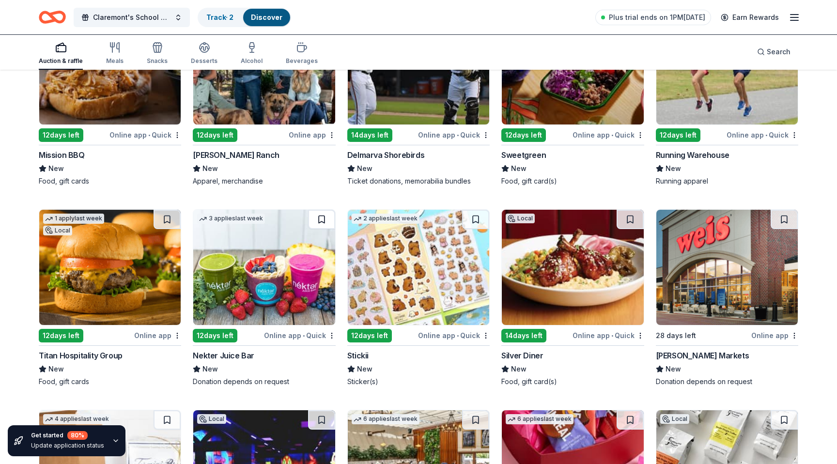
click at [323, 222] on button at bounding box center [321, 219] width 27 height 19
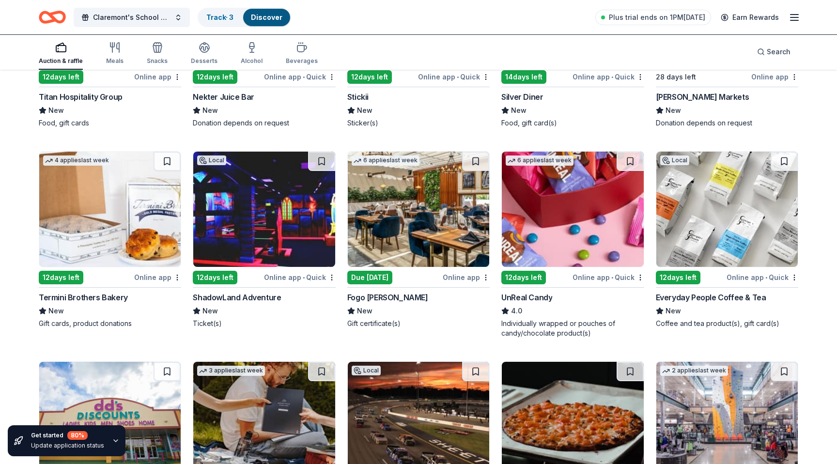
scroll to position [2920, 0]
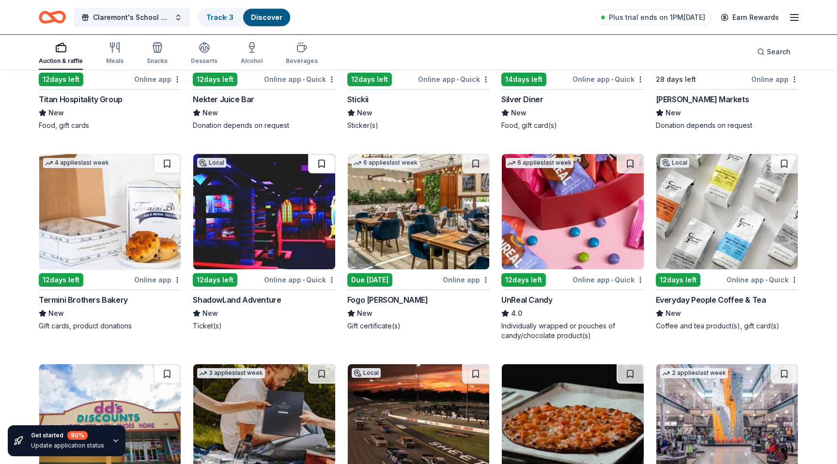
click at [313, 172] on button at bounding box center [321, 163] width 27 height 19
click at [477, 159] on button at bounding box center [475, 163] width 27 height 19
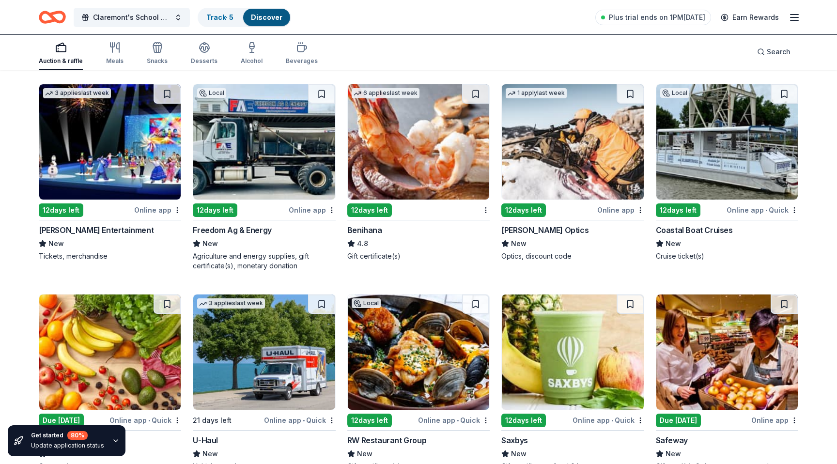
scroll to position [3594, 0]
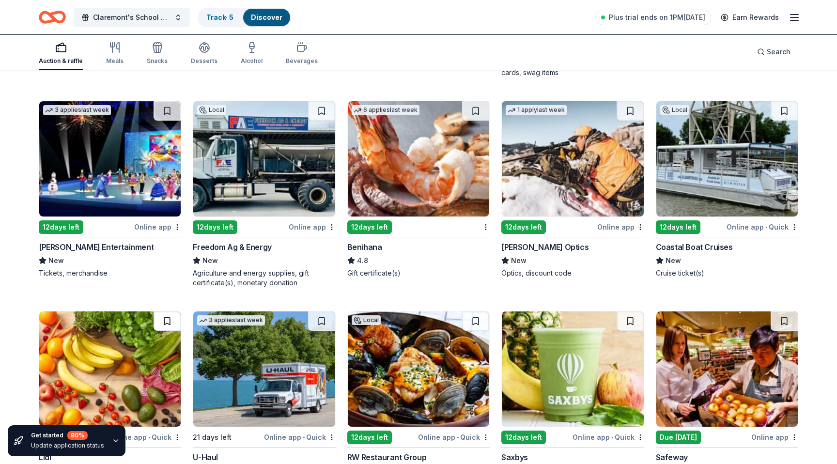
click at [168, 323] on button at bounding box center [167, 321] width 27 height 19
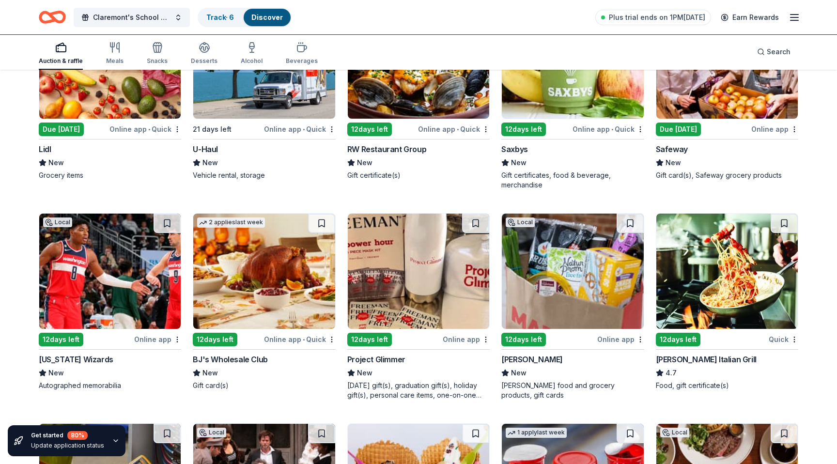
scroll to position [3920, 0]
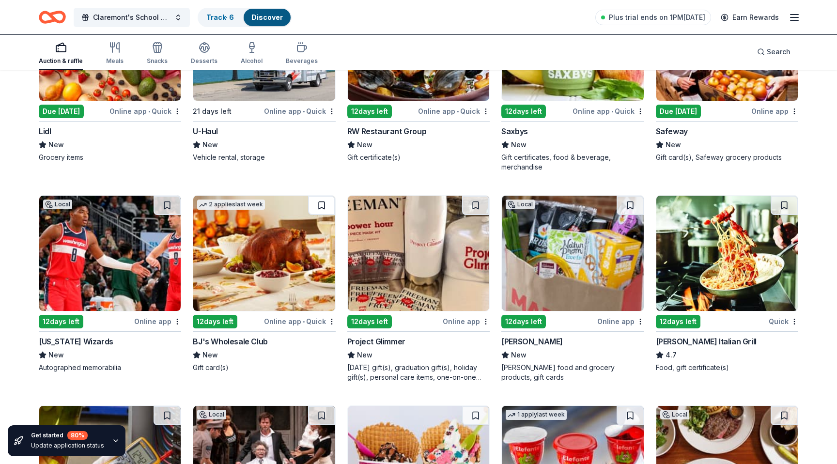
click at [322, 206] on button at bounding box center [321, 205] width 27 height 19
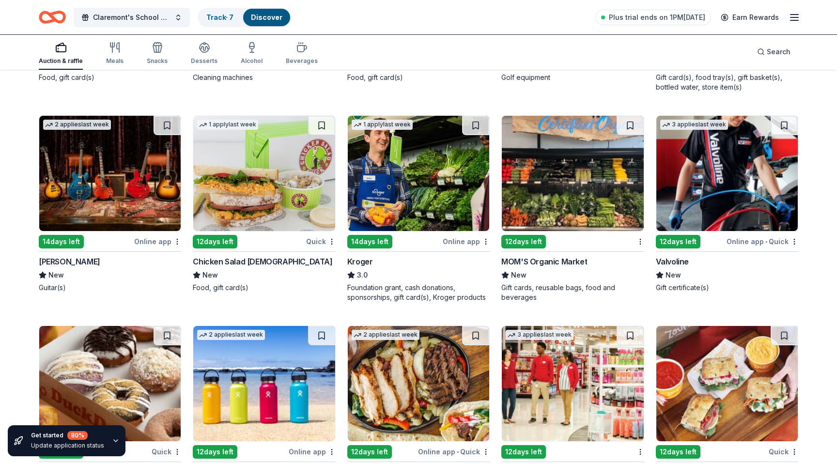
scroll to position [4621, 0]
click at [626, 120] on button at bounding box center [630, 124] width 27 height 19
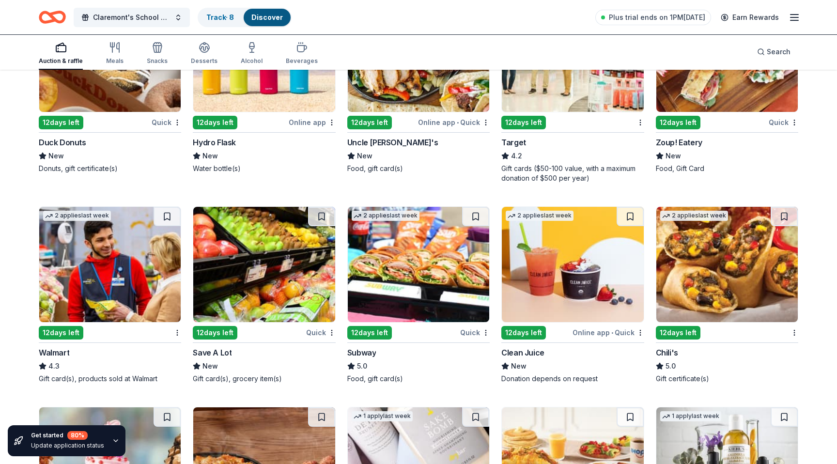
scroll to position [4974, 0]
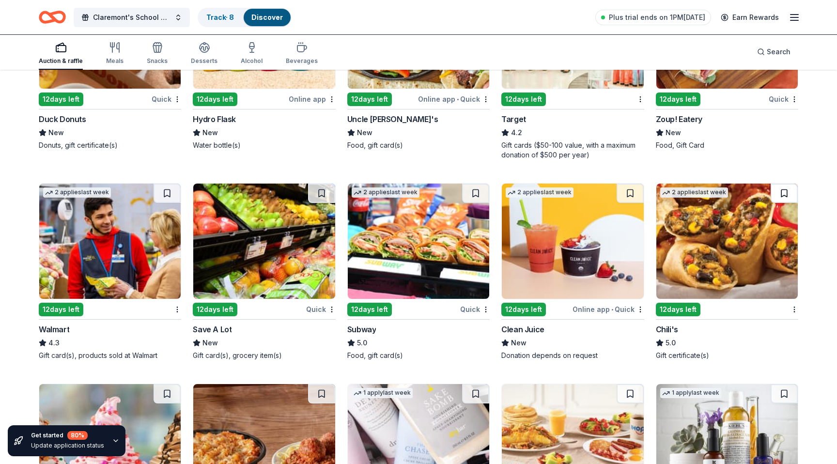
click at [780, 190] on button at bounding box center [784, 193] width 27 height 19
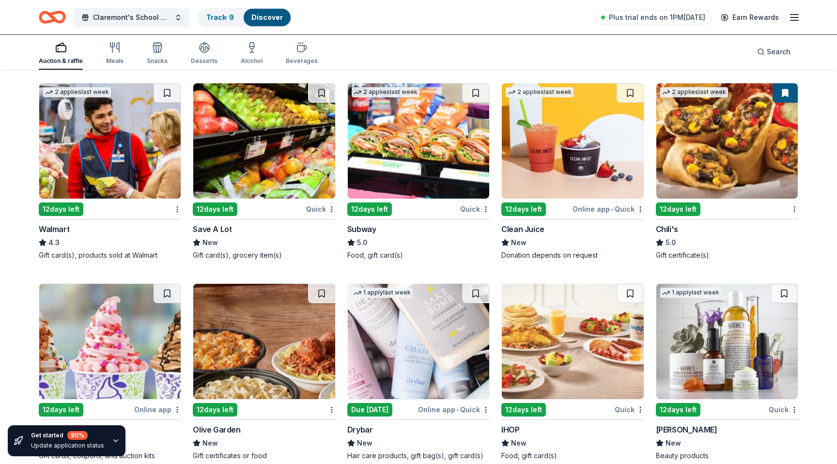
scroll to position [5148, 0]
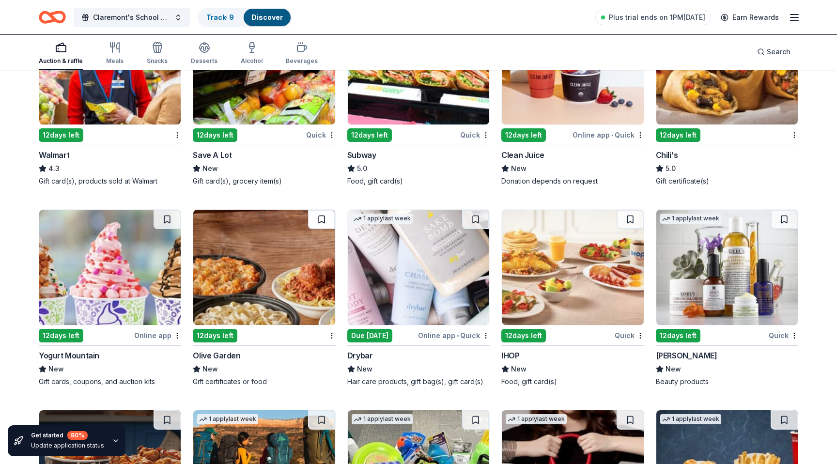
click at [326, 221] on button at bounding box center [321, 219] width 27 height 19
click at [630, 219] on button at bounding box center [630, 219] width 27 height 19
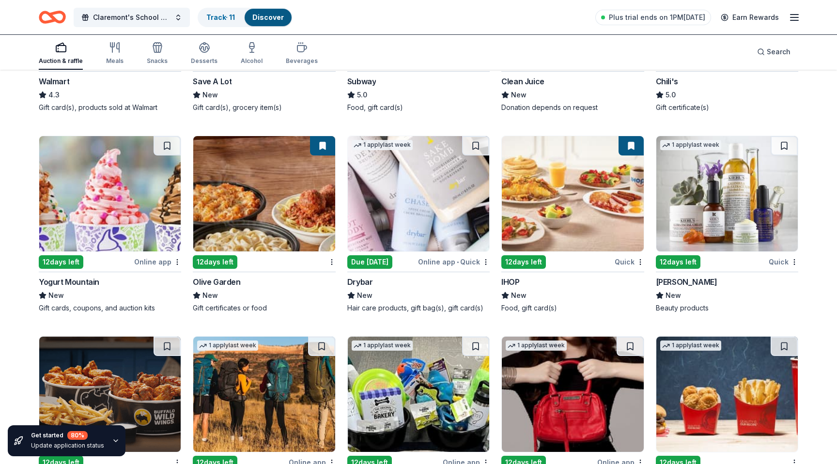
scroll to position [5409, 0]
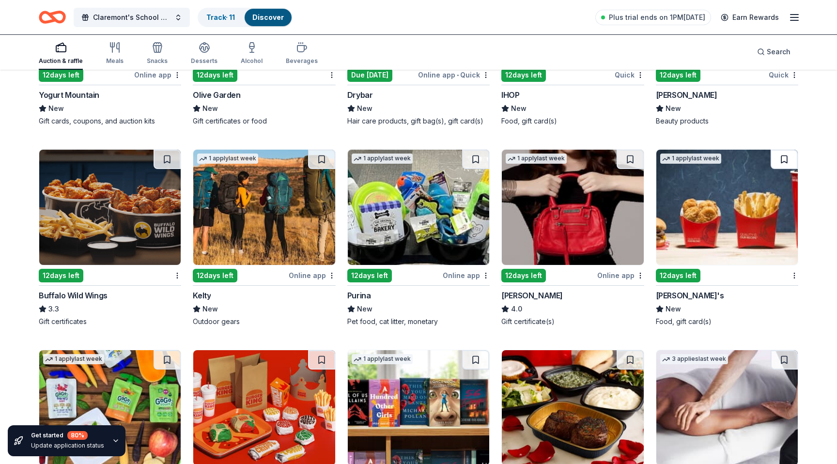
click at [794, 159] on button at bounding box center [784, 159] width 27 height 19
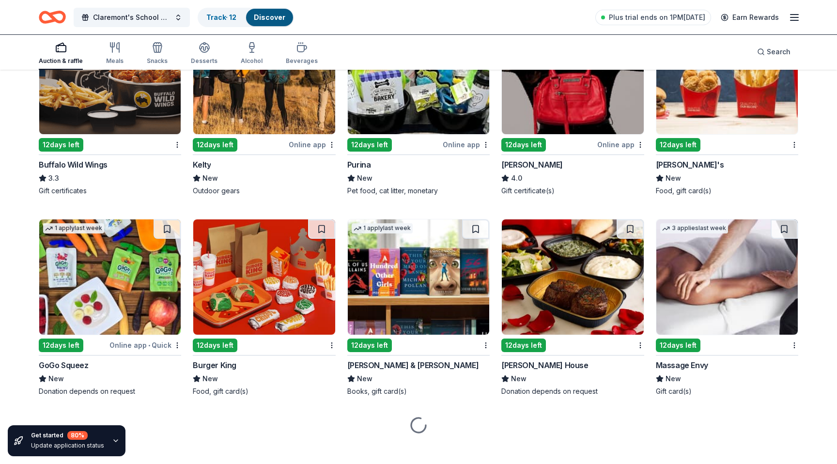
scroll to position [5549, 0]
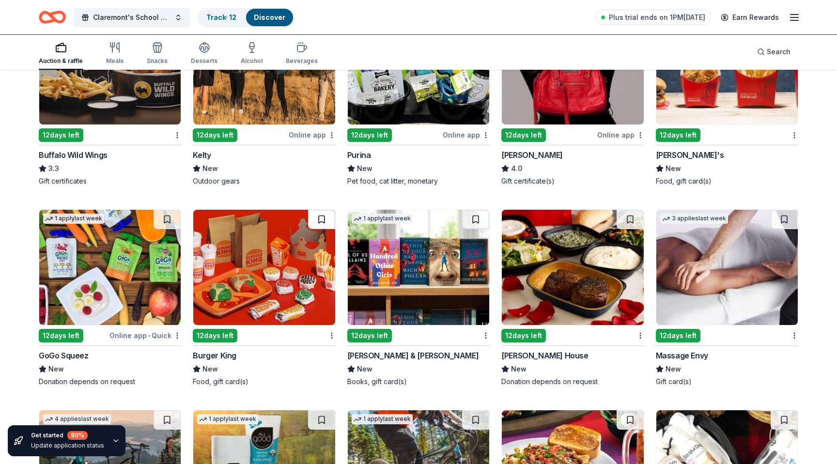
click at [326, 224] on button at bounding box center [321, 219] width 27 height 19
click at [476, 223] on button at bounding box center [475, 219] width 27 height 19
click at [778, 218] on button at bounding box center [784, 219] width 27 height 19
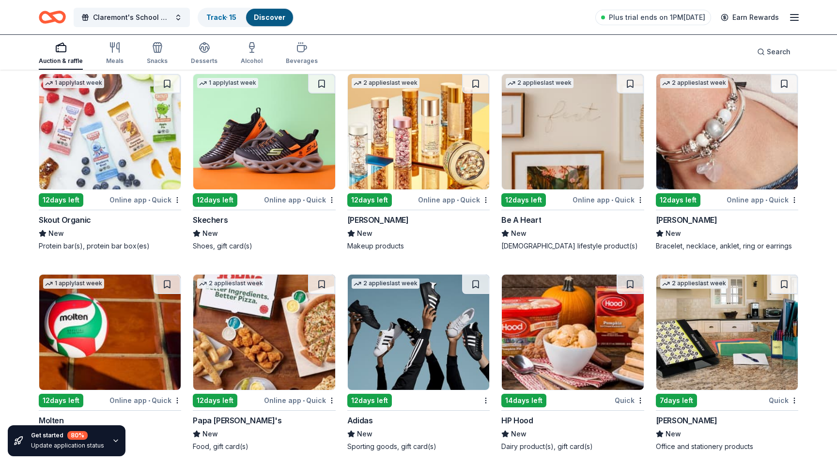
scroll to position [7746, 0]
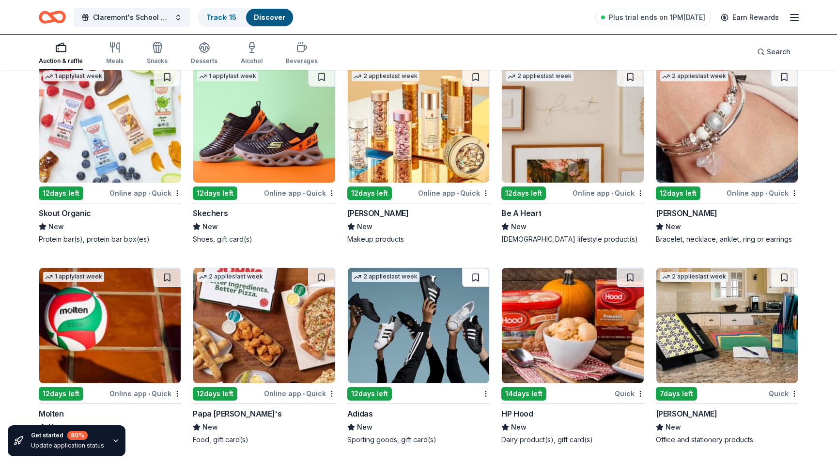
click at [477, 278] on button at bounding box center [475, 277] width 27 height 19
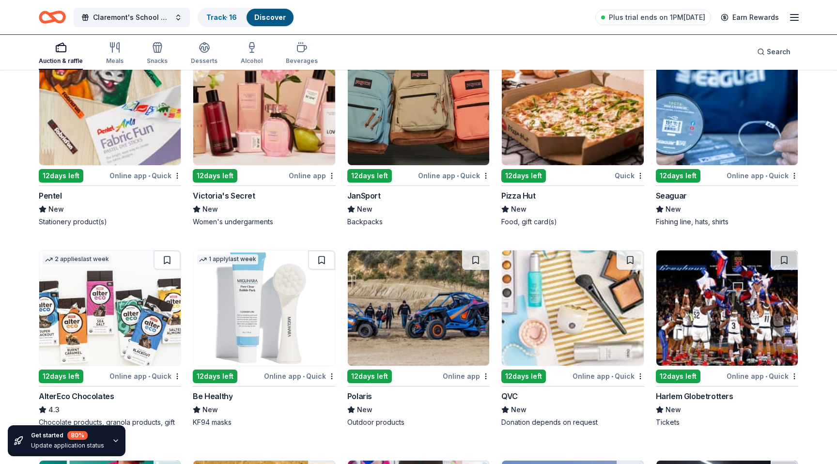
scroll to position [6117, 0]
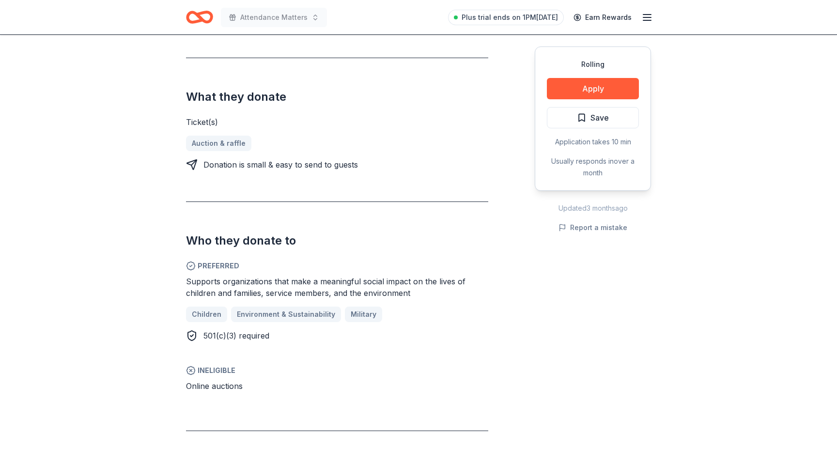
scroll to position [356, 0]
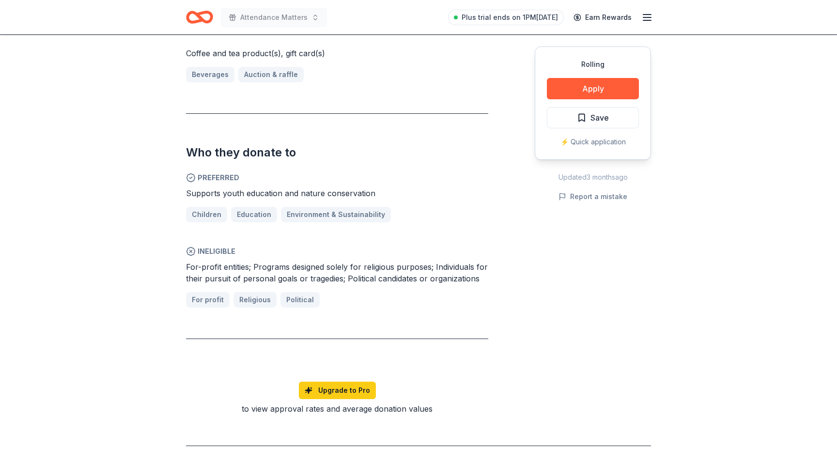
scroll to position [439, 0]
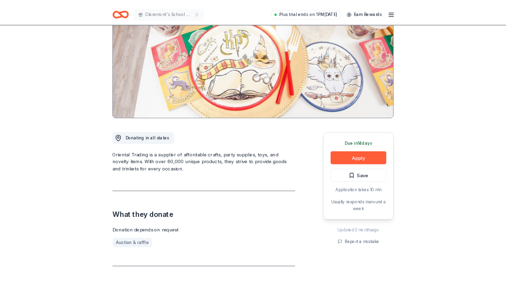
scroll to position [150, 0]
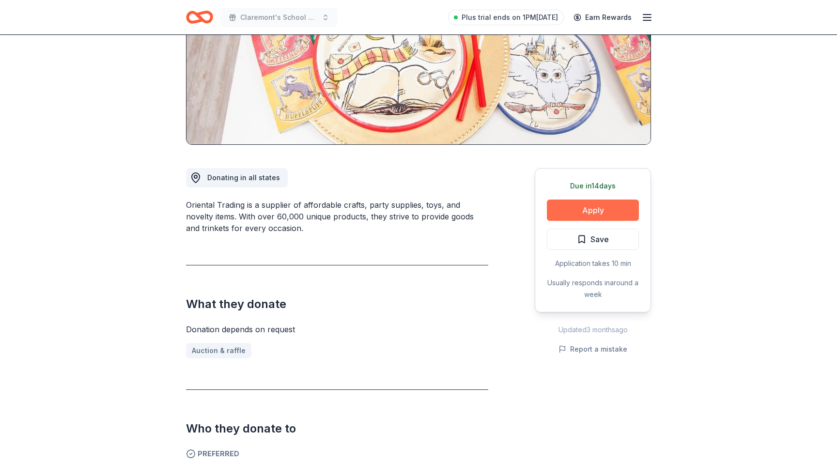
click at [593, 208] on button "Apply" at bounding box center [593, 210] width 92 height 21
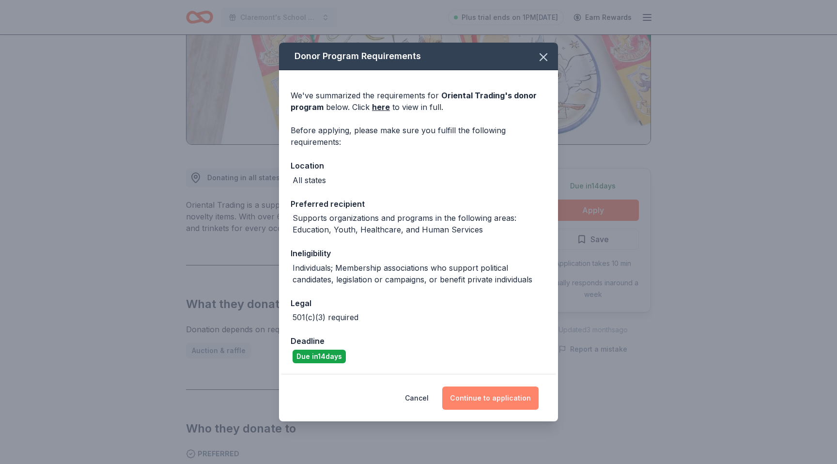
click at [506, 396] on button "Continue to application" at bounding box center [490, 398] width 96 height 23
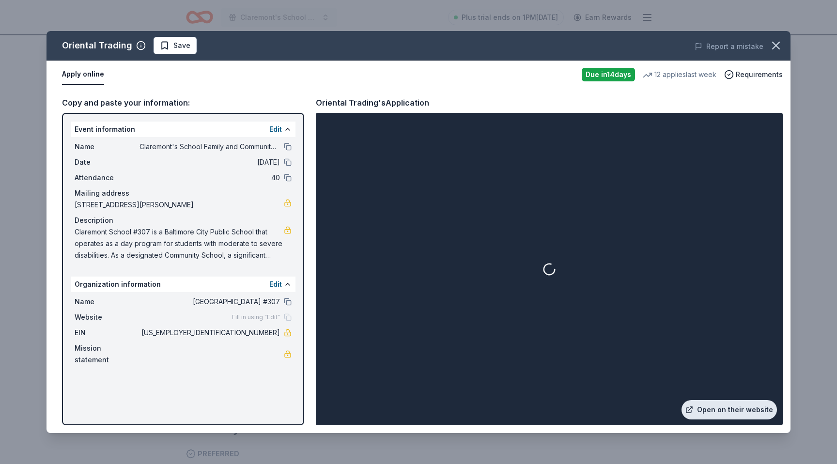
click at [715, 408] on link "Open on their website" at bounding box center [729, 409] width 95 height 19
